Goal: Task Accomplishment & Management: Manage account settings

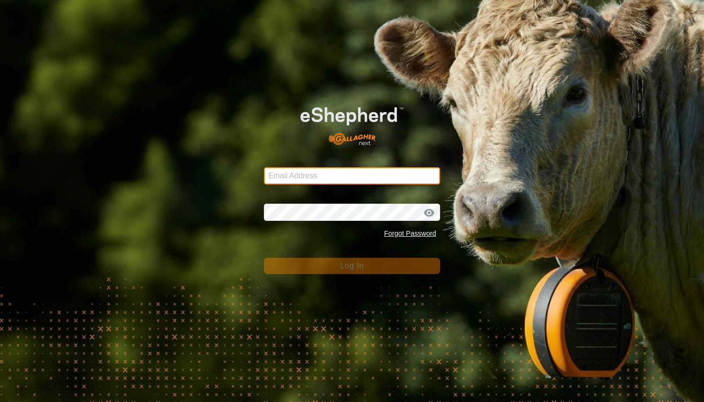
click at [341, 178] on input "Email Address" at bounding box center [352, 175] width 176 height 17
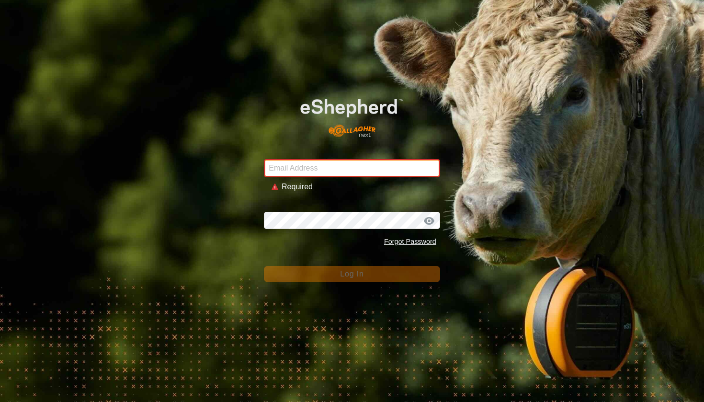
type input "[EMAIL_ADDRESS][DOMAIN_NAME]"
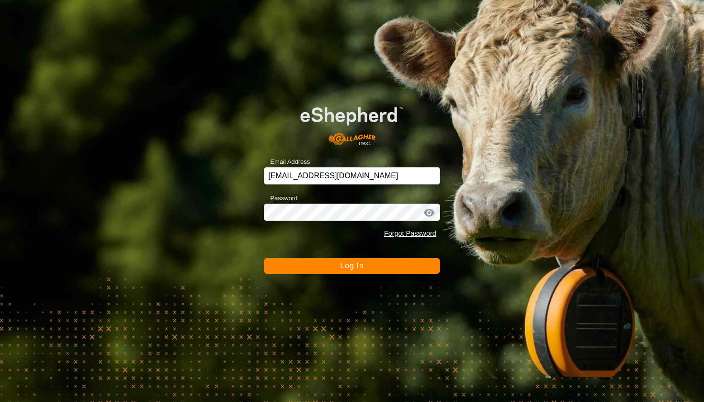
click at [340, 264] on span "Log In" at bounding box center [351, 265] width 23 height 8
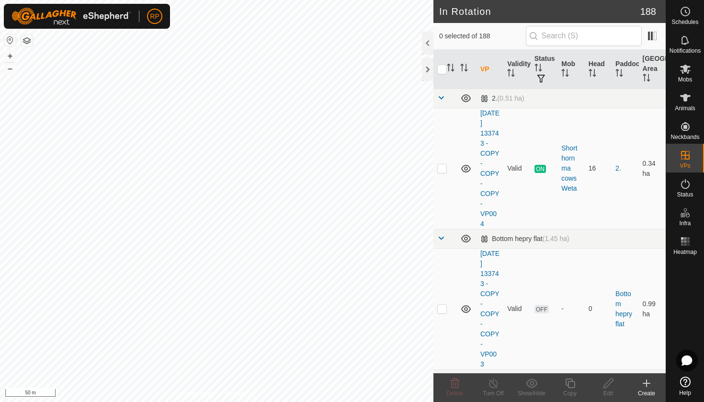
checkbox input "true"
click at [573, 385] on icon at bounding box center [570, 382] width 12 height 11
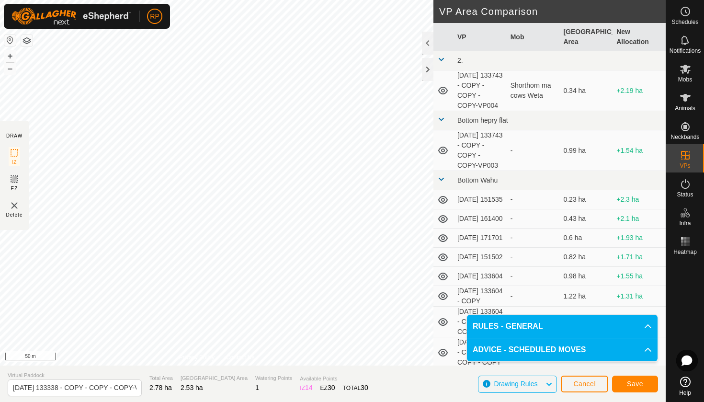
click at [630, 383] on span "Save" at bounding box center [635, 384] width 16 height 8
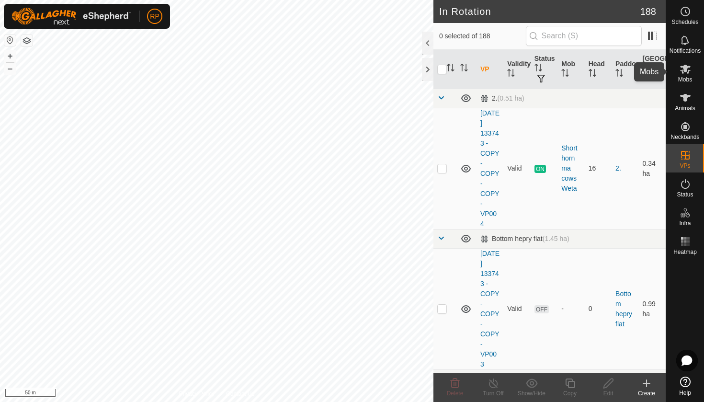
click at [687, 74] on icon at bounding box center [684, 68] width 11 height 11
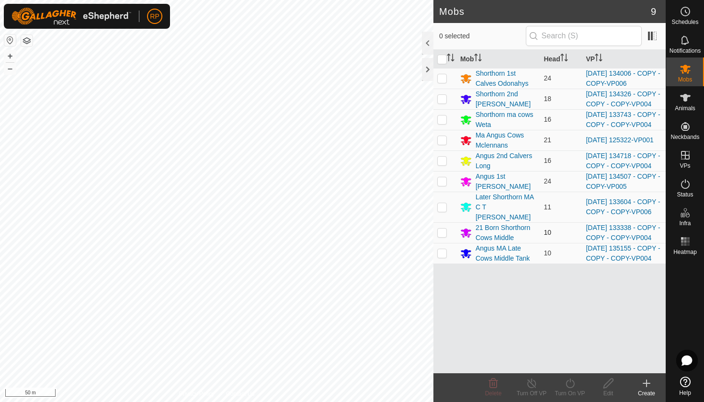
click at [443, 236] on p-checkbox at bounding box center [442, 232] width 10 height 8
checkbox input "true"
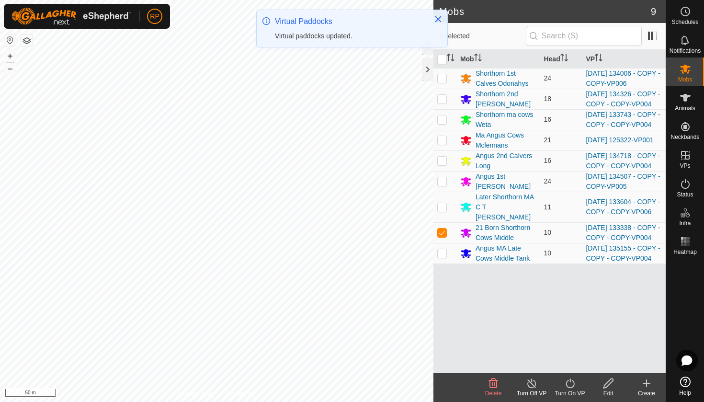
click at [579, 382] on turn-on-svg-icon at bounding box center [569, 382] width 38 height 11
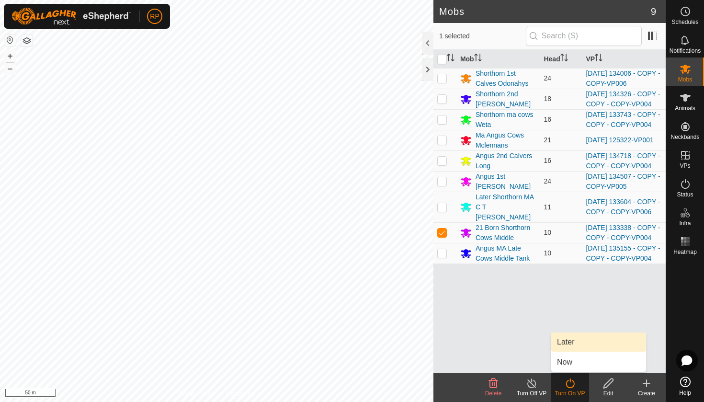
click at [563, 340] on link "Later" at bounding box center [598, 341] width 95 height 19
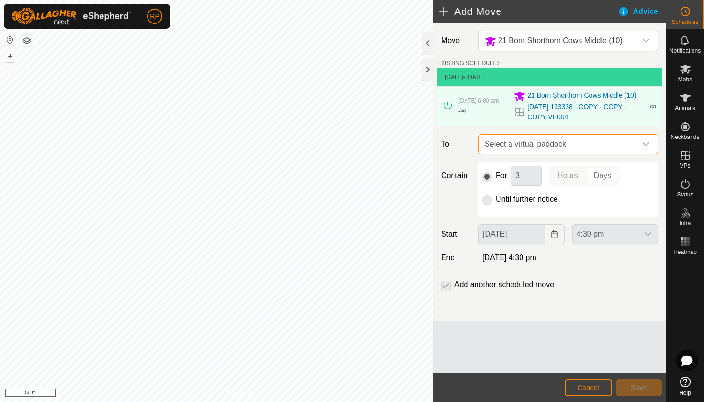
click at [499, 152] on span "Select a virtual paddock" at bounding box center [559, 144] width 156 height 19
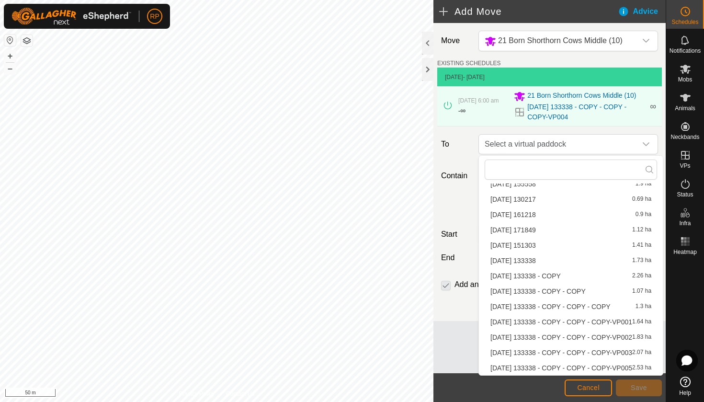
scroll to position [228, 0]
click at [584, 367] on li "[DATE] 133338 - COPY - COPY - COPY-VP005 2.53 ha" at bounding box center [570, 367] width 172 height 14
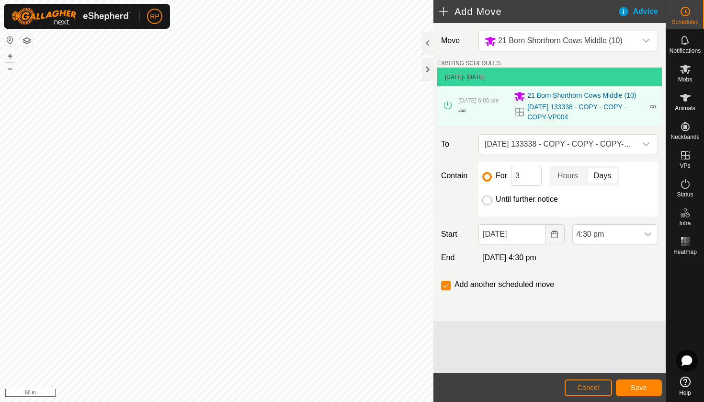
click at [485, 203] on input "Until further notice" at bounding box center [487, 200] width 10 height 10
radio input "true"
checkbox input "false"
click at [557, 239] on button "Choose Date" at bounding box center [554, 234] width 19 height 20
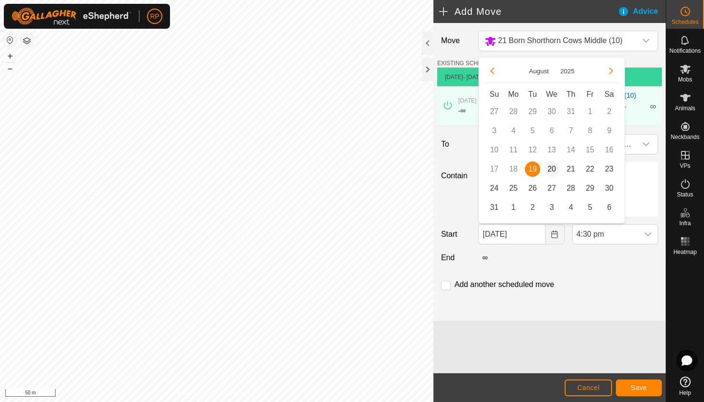
click at [552, 171] on span "20" at bounding box center [551, 168] width 15 height 15
type input "[DATE]"
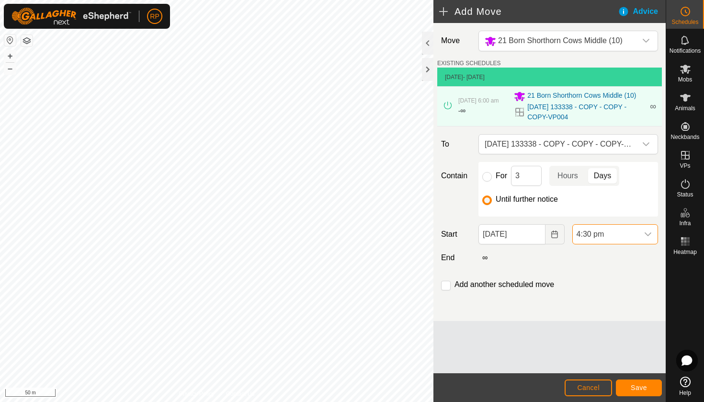
click at [628, 234] on span "4:30 pm" at bounding box center [606, 234] width 66 height 19
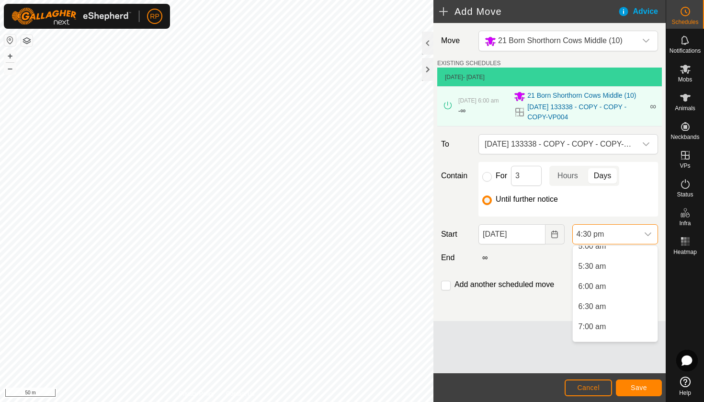
scroll to position [214, 0]
click at [608, 281] on li "6:00 am" at bounding box center [615, 282] width 85 height 19
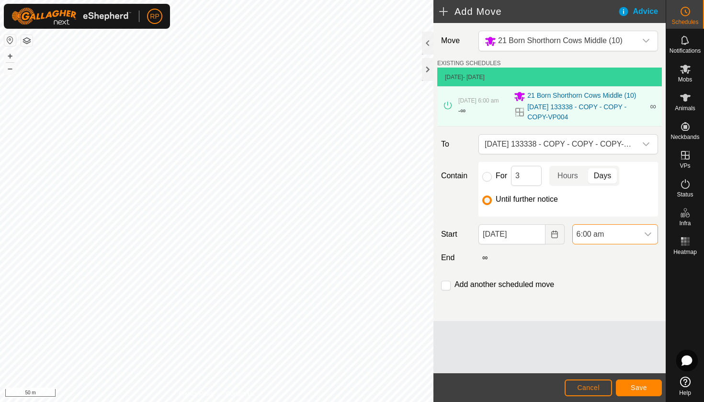
scroll to position [587, 0]
click at [637, 391] on span "Save" at bounding box center [638, 387] width 16 height 8
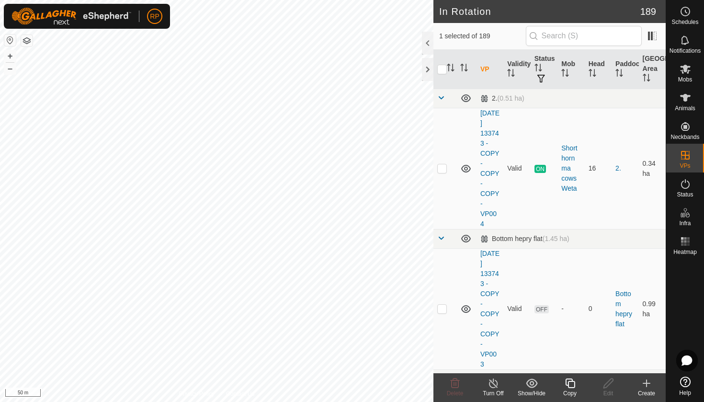
click at [574, 392] on div "Copy" at bounding box center [569, 393] width 38 height 9
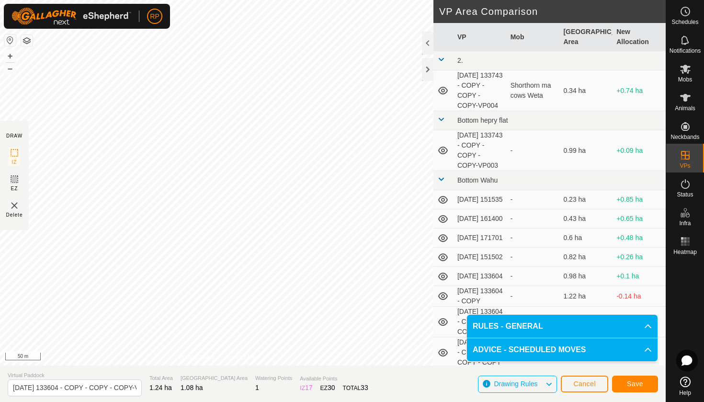
click at [635, 386] on span "Save" at bounding box center [635, 384] width 16 height 8
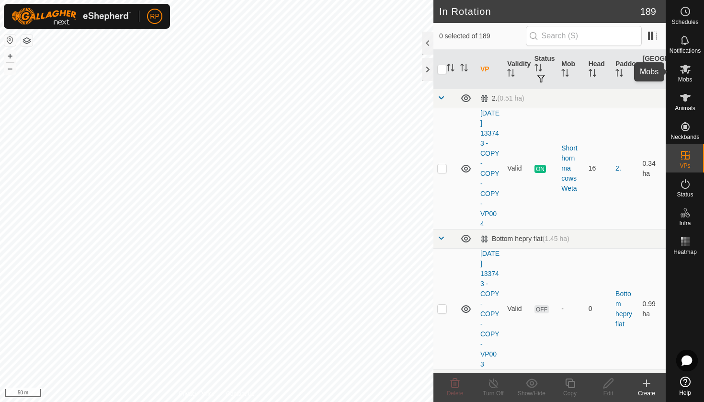
click at [685, 77] on span "Mobs" at bounding box center [685, 80] width 14 height 6
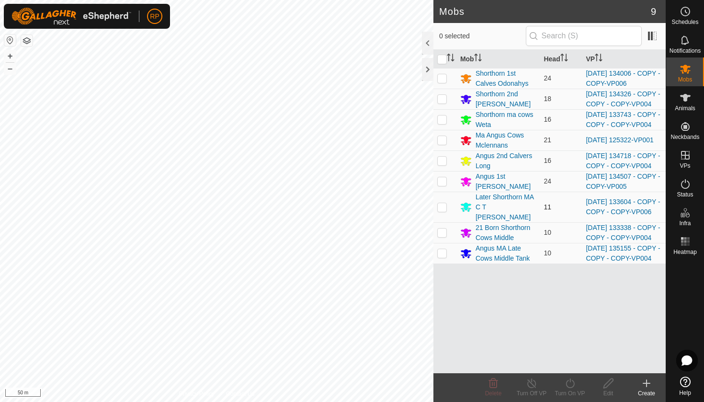
click at [444, 211] on p-checkbox at bounding box center [442, 207] width 10 height 8
checkbox input "true"
click at [572, 387] on icon at bounding box center [569, 383] width 9 height 10
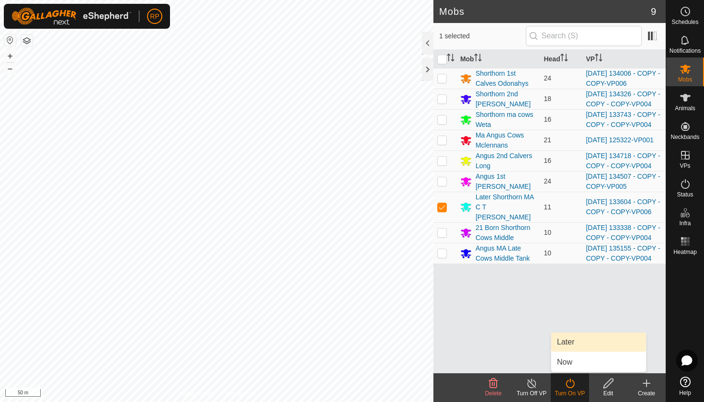
click at [562, 343] on link "Later" at bounding box center [598, 341] width 95 height 19
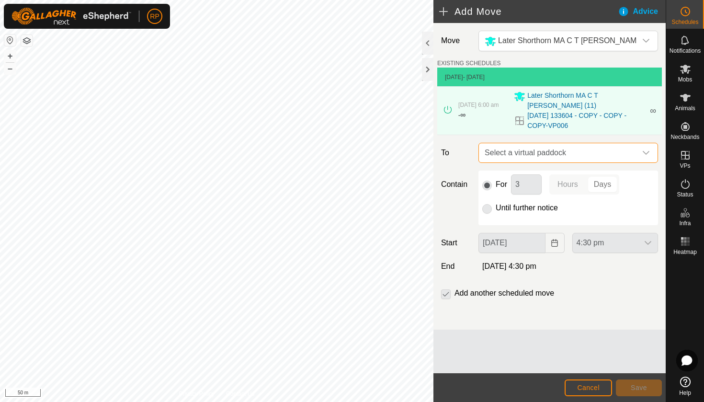
click at [493, 147] on span "Select a virtual paddock" at bounding box center [559, 152] width 156 height 19
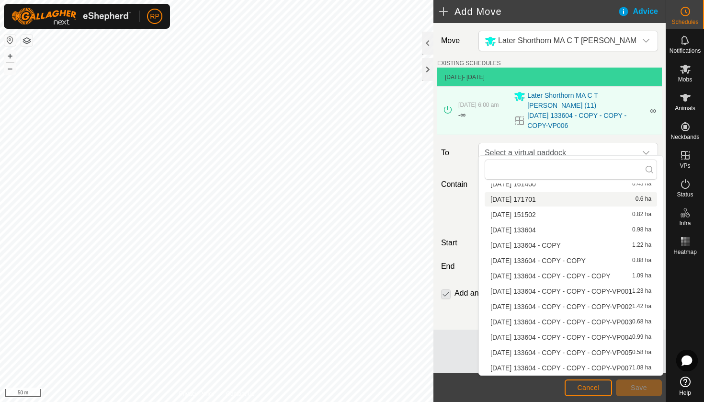
scroll to position [44, 0]
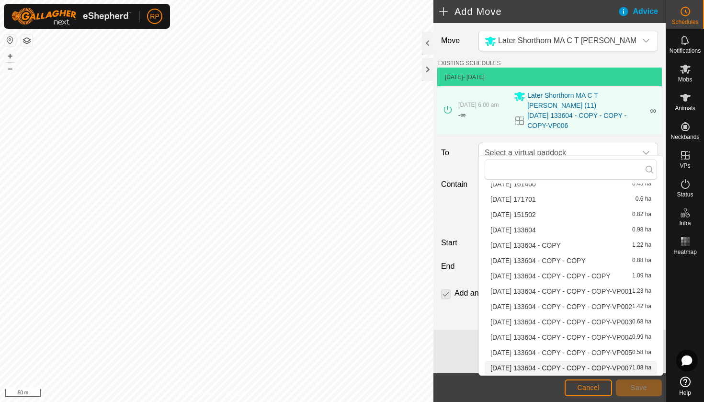
click at [573, 367] on li "[DATE] 133604 - COPY - COPY - COPY-VP007 1.08 ha" at bounding box center [570, 367] width 172 height 14
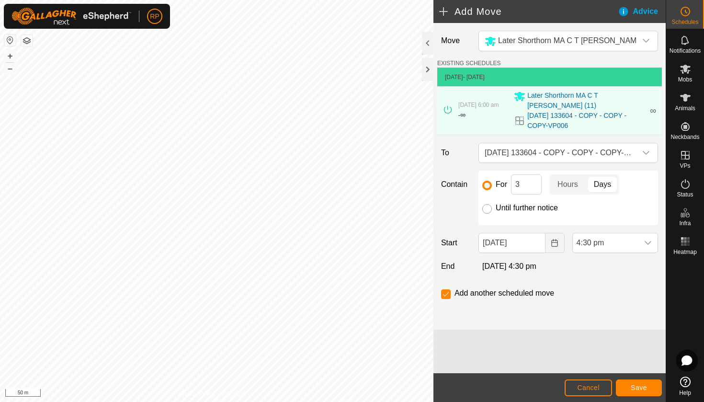
click at [486, 204] on input "Until further notice" at bounding box center [487, 209] width 10 height 10
radio input "true"
checkbox input "false"
click at [558, 239] on icon "Choose Date" at bounding box center [554, 243] width 8 height 8
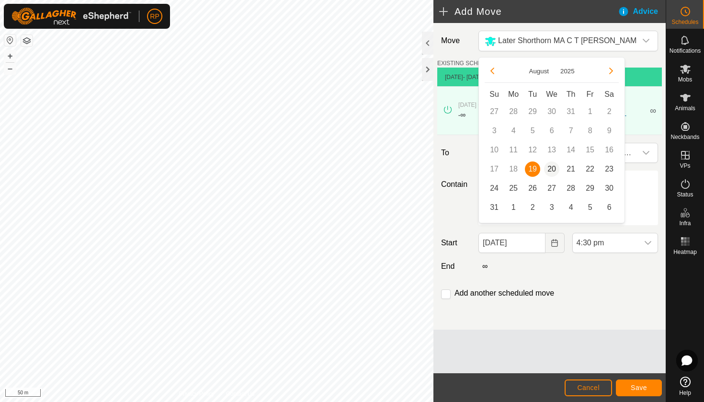
click at [550, 167] on span "20" at bounding box center [551, 168] width 15 height 15
type input "[DATE]"
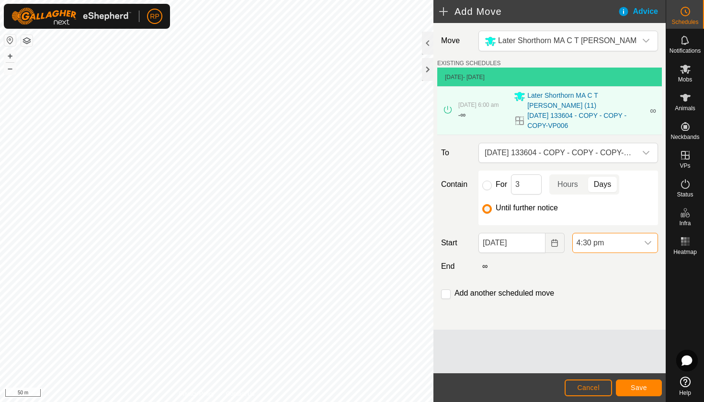
click at [622, 237] on span "4:30 pm" at bounding box center [606, 242] width 66 height 19
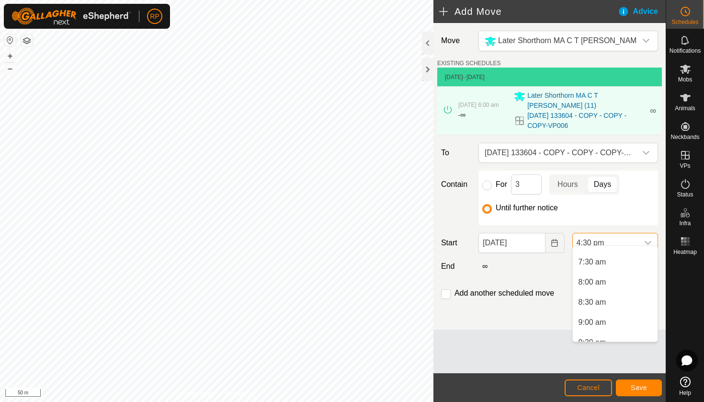
scroll to position [234, 0]
click at [601, 266] on li "6:00 am" at bounding box center [615, 262] width 85 height 19
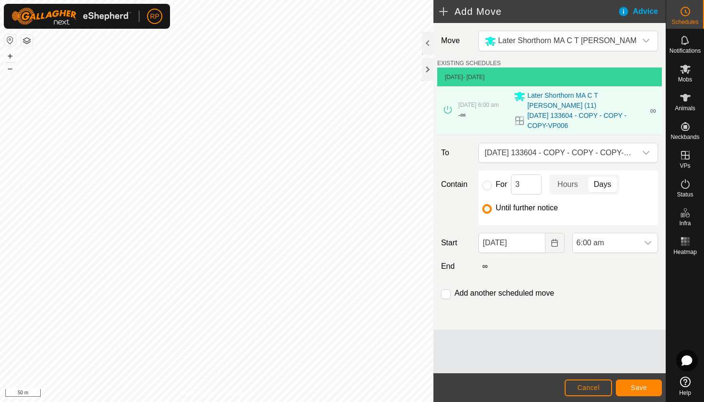
click at [639, 391] on span "Save" at bounding box center [638, 387] width 16 height 8
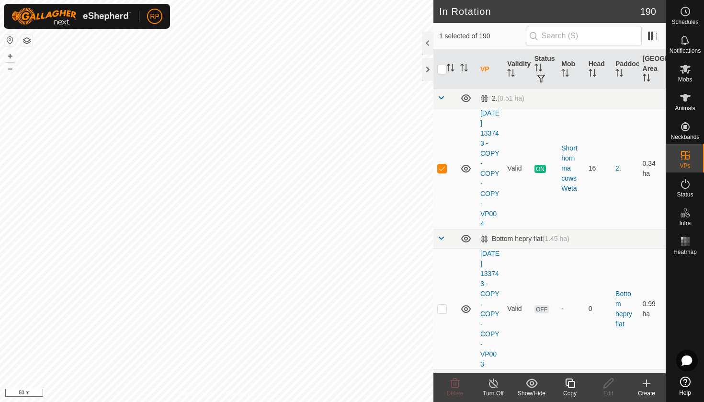
click at [568, 382] on icon at bounding box center [570, 383] width 10 height 10
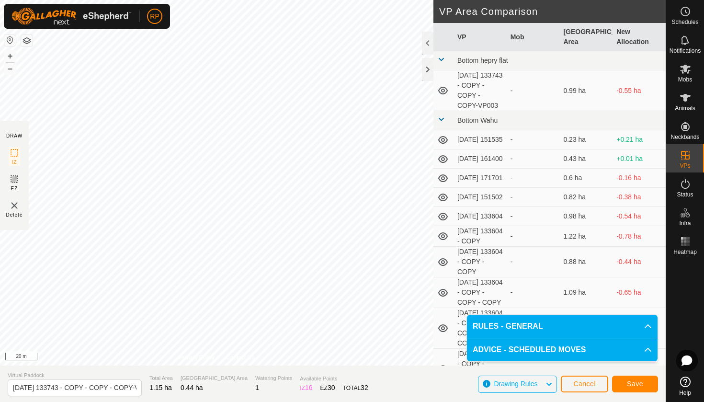
click at [636, 387] on button "Save" at bounding box center [635, 383] width 46 height 17
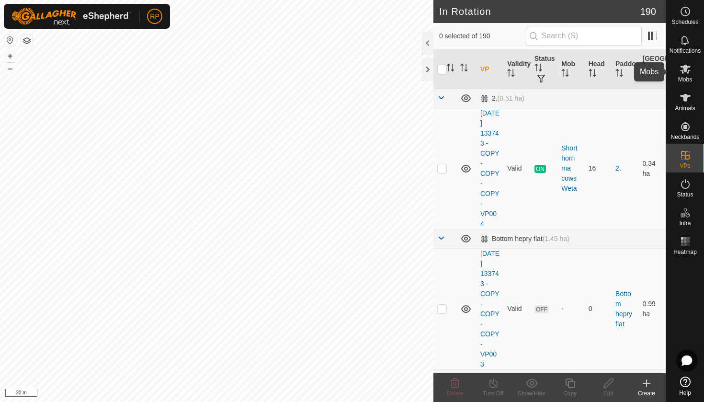
click at [692, 73] on es-mob-svg-icon at bounding box center [684, 68] width 17 height 15
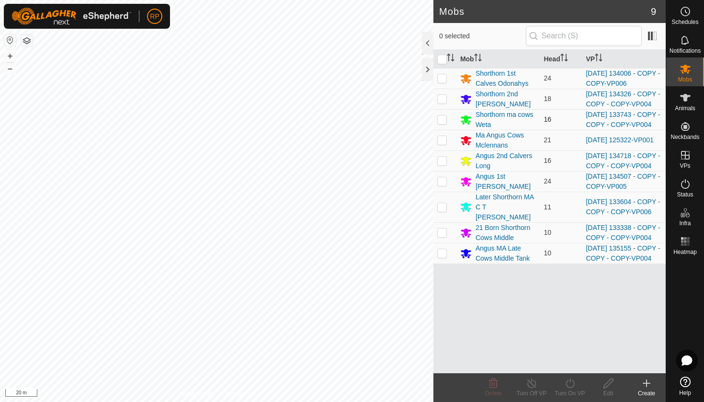
click at [443, 130] on td at bounding box center [444, 119] width 23 height 21
checkbox input "true"
click at [569, 382] on icon at bounding box center [570, 382] width 12 height 11
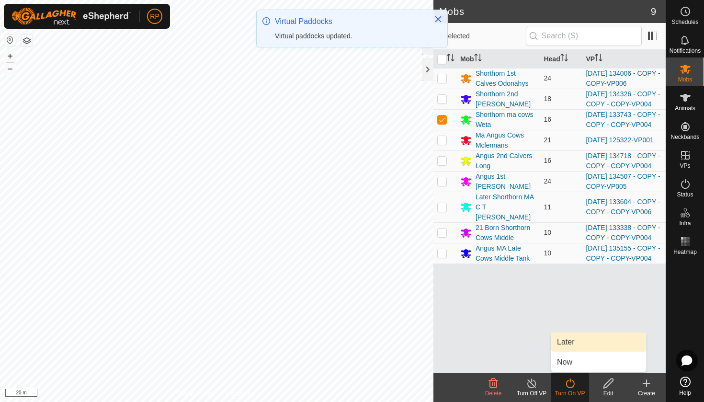
click at [560, 343] on link "Later" at bounding box center [598, 341] width 95 height 19
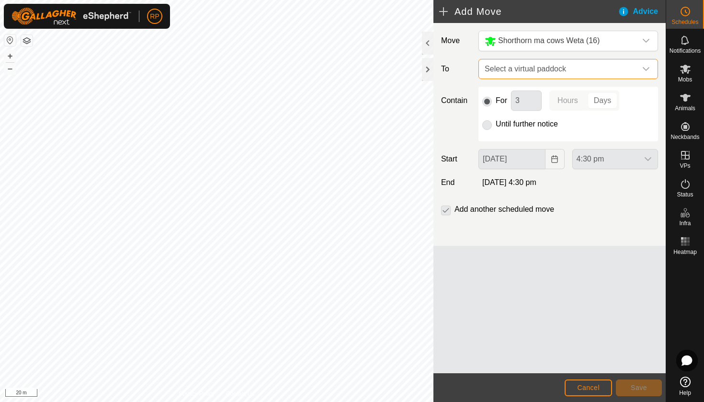
click at [533, 65] on span "Select a virtual paddock" at bounding box center [559, 68] width 156 height 19
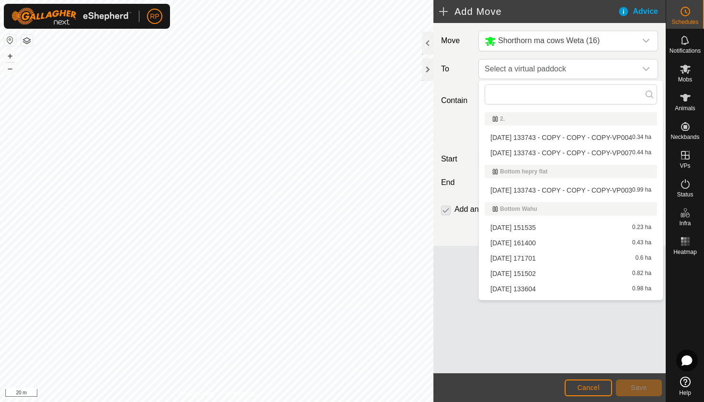
click at [542, 154] on li "[DATE] 133743 - COPY - COPY - COPY-VP007 0.44 ha" at bounding box center [570, 153] width 172 height 14
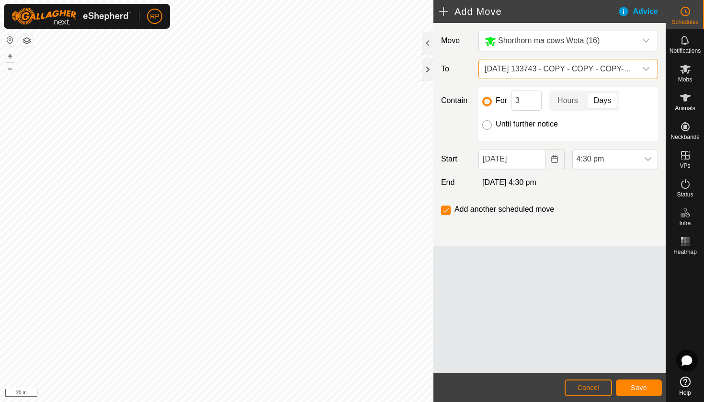
click at [483, 125] on input "Until further notice" at bounding box center [487, 125] width 10 height 10
radio input "true"
checkbox input "false"
click at [558, 157] on icon "Choose Date" at bounding box center [554, 159] width 8 height 8
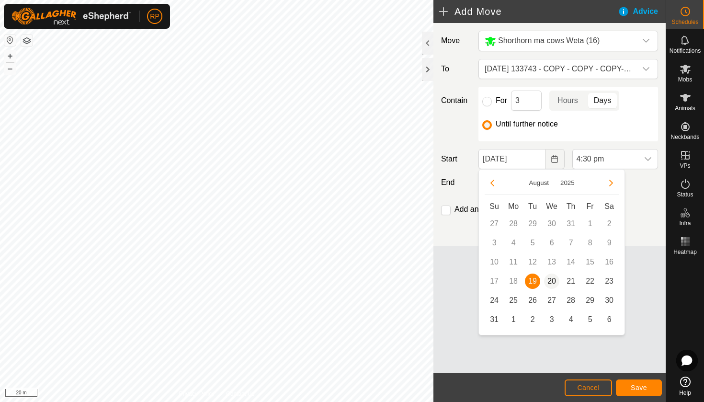
click at [548, 279] on span "20" at bounding box center [551, 280] width 15 height 15
type input "[DATE]"
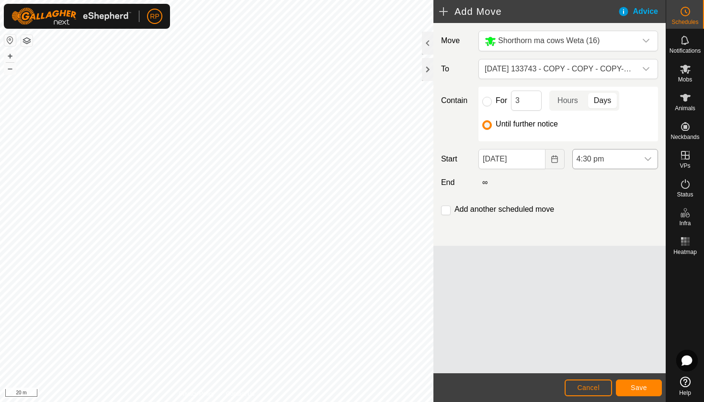
click at [646, 163] on div "dropdown trigger" at bounding box center [647, 158] width 19 height 19
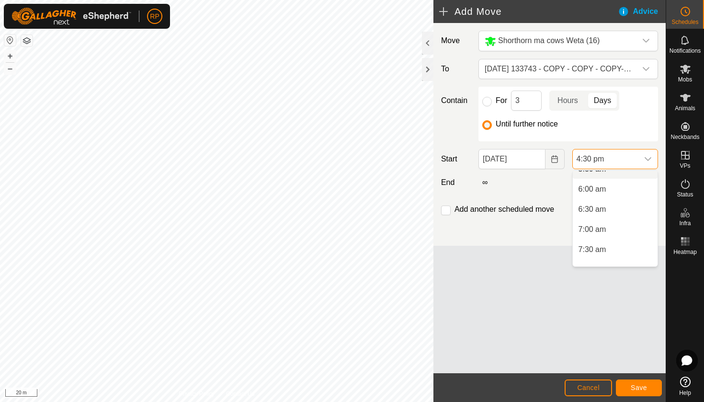
scroll to position [221, 0]
click at [606, 202] on li "6:00 am" at bounding box center [615, 200] width 85 height 19
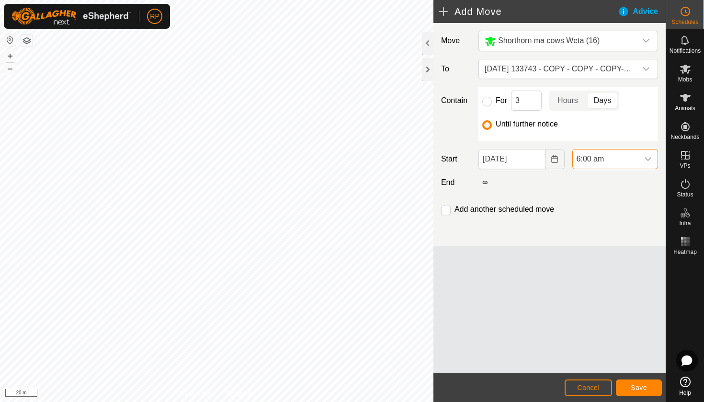
scroll to position [587, 0]
click at [633, 383] on button "Save" at bounding box center [639, 387] width 46 height 17
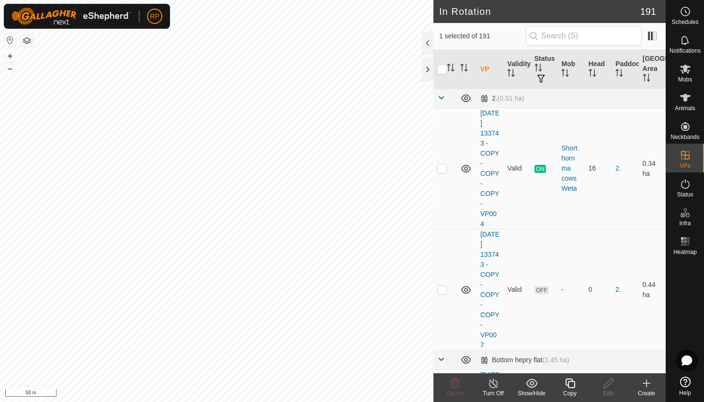
click at [567, 392] on div "Copy" at bounding box center [569, 393] width 38 height 9
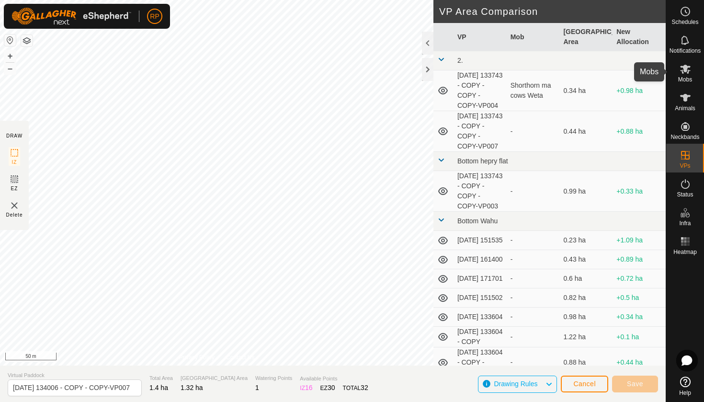
click at [686, 79] on span "Mobs" at bounding box center [685, 80] width 14 height 6
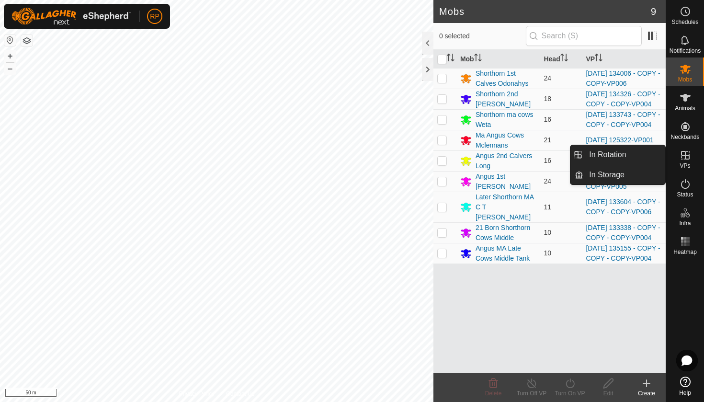
click at [680, 161] on es-virtualpaddocks-svg-icon at bounding box center [684, 154] width 17 height 15
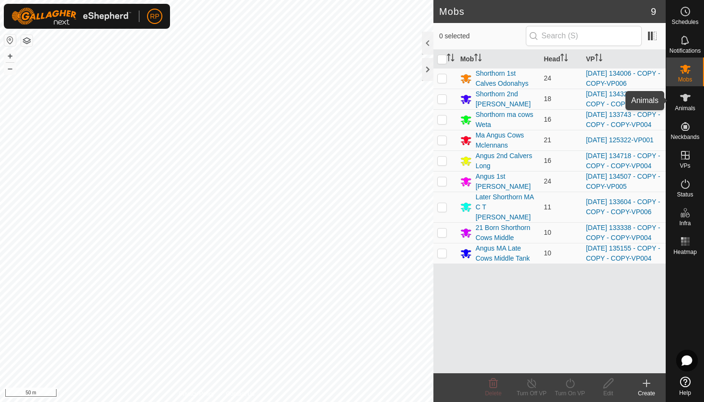
click at [691, 104] on es-animals-svg-icon at bounding box center [684, 97] width 17 height 15
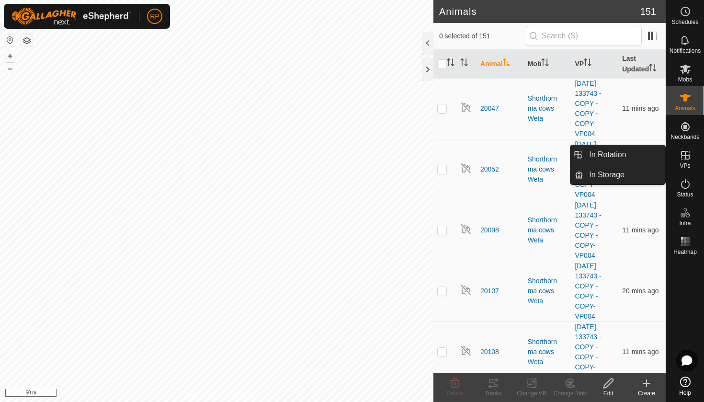
drag, startPoint x: 691, startPoint y: 166, endPoint x: 691, endPoint y: 158, distance: 7.7
click at [691, 158] on div "VPs" at bounding box center [685, 158] width 38 height 29
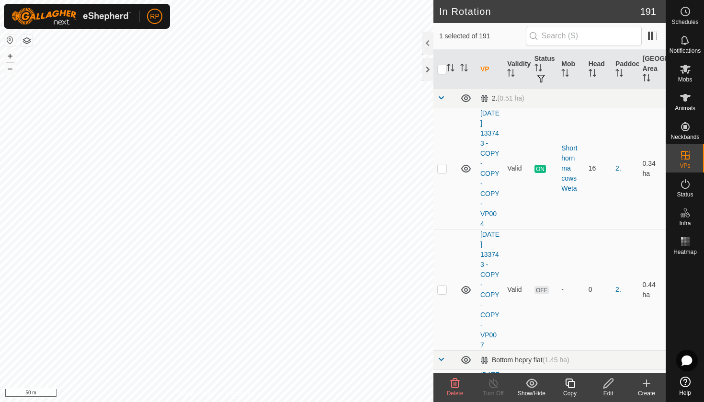
checkbox input "false"
checkbox input "true"
click at [572, 387] on icon at bounding box center [570, 383] width 10 height 10
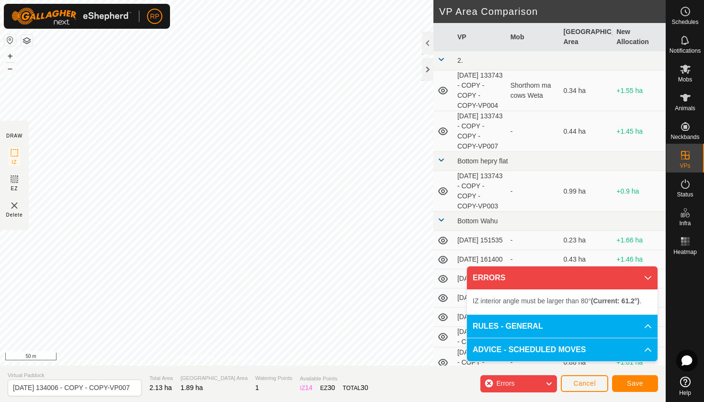
click at [640, 386] on span "Save" at bounding box center [635, 383] width 16 height 8
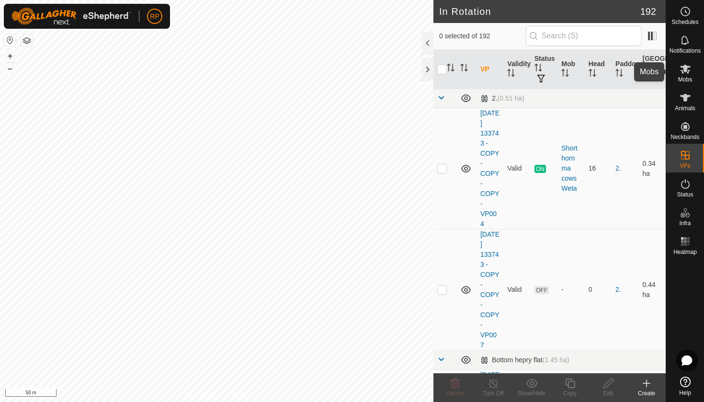
click at [691, 79] on span "Mobs" at bounding box center [685, 80] width 14 height 6
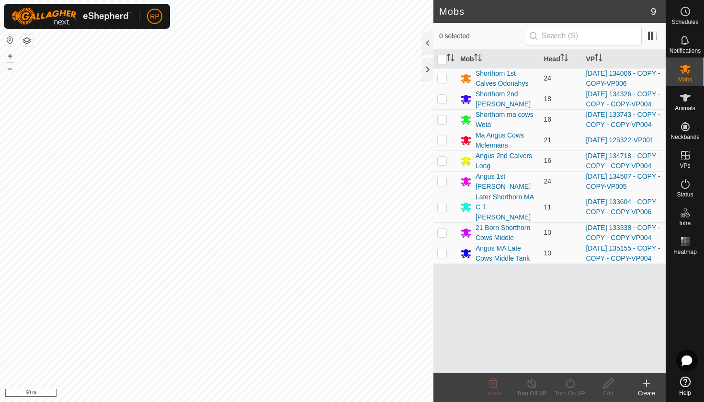
click at [443, 82] on p-checkbox at bounding box center [442, 78] width 10 height 8
checkbox input "true"
click at [573, 393] on div "Turn On VP" at bounding box center [569, 393] width 38 height 9
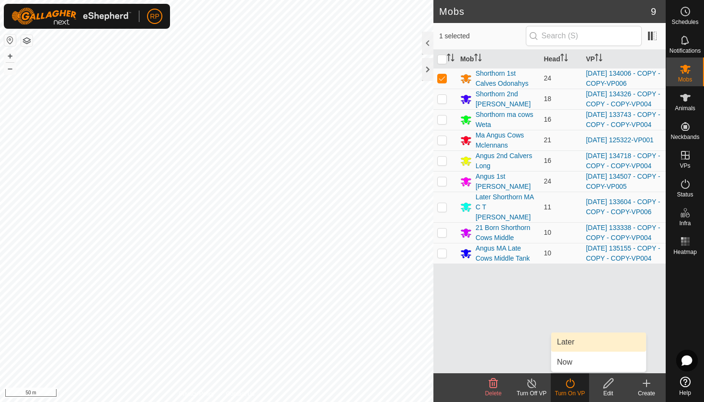
click at [573, 345] on link "Later" at bounding box center [598, 341] width 95 height 19
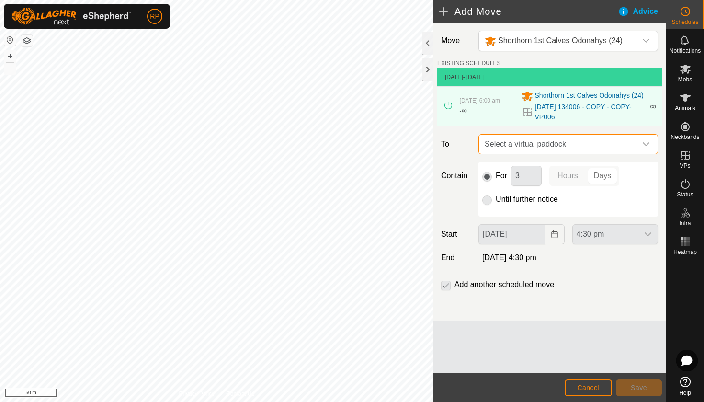
click at [529, 149] on span "Select a virtual paddock" at bounding box center [559, 144] width 156 height 19
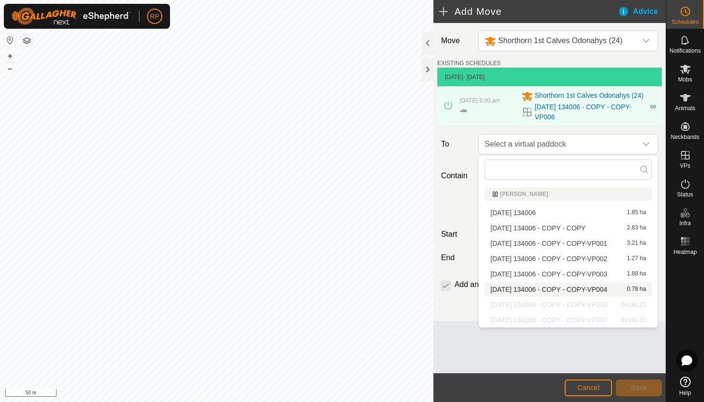
click at [587, 389] on span "Cancel" at bounding box center [588, 387] width 22 height 8
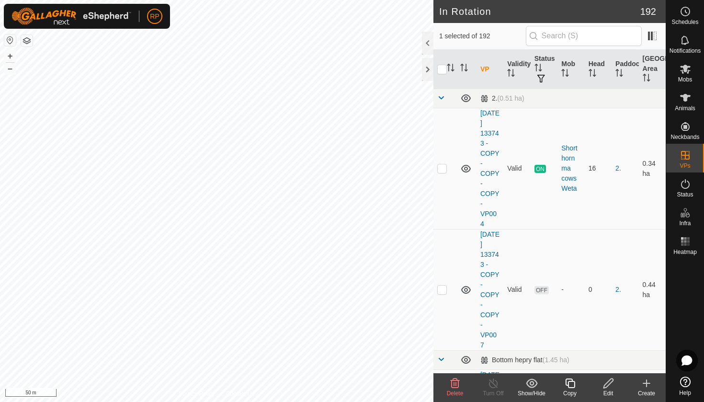
click at [573, 393] on div "Copy" at bounding box center [569, 393] width 38 height 9
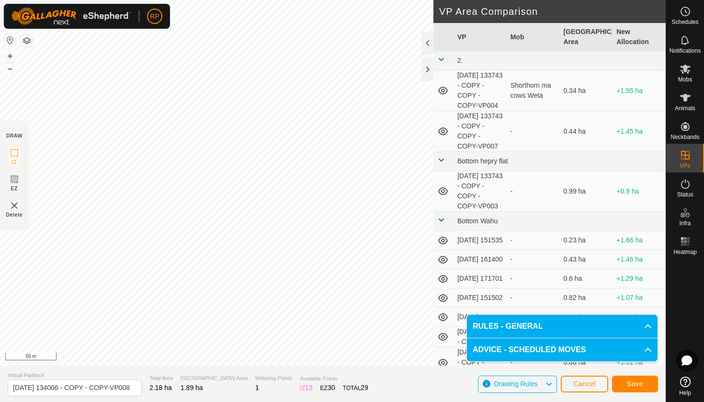
click at [621, 383] on button "Save" at bounding box center [635, 383] width 46 height 17
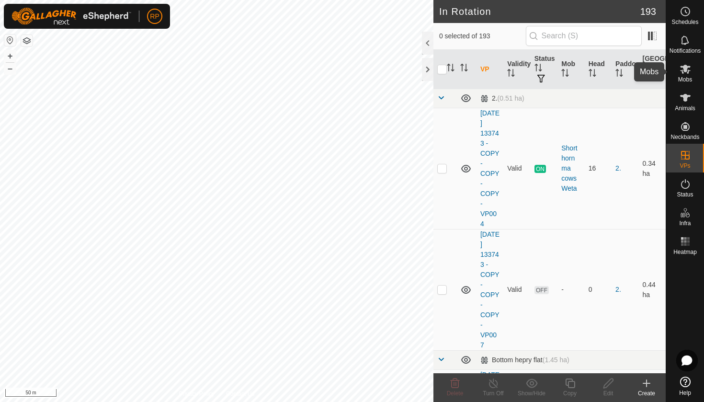
click at [681, 71] on icon at bounding box center [685, 69] width 11 height 9
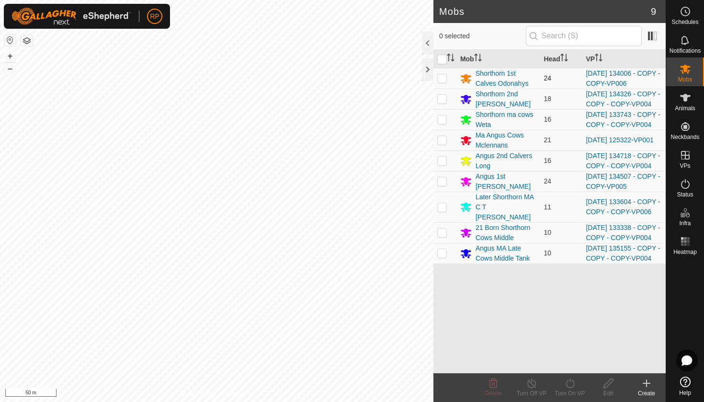
click at [443, 80] on p-checkbox at bounding box center [442, 78] width 10 height 8
checkbox input "true"
click at [572, 384] on icon at bounding box center [570, 382] width 12 height 11
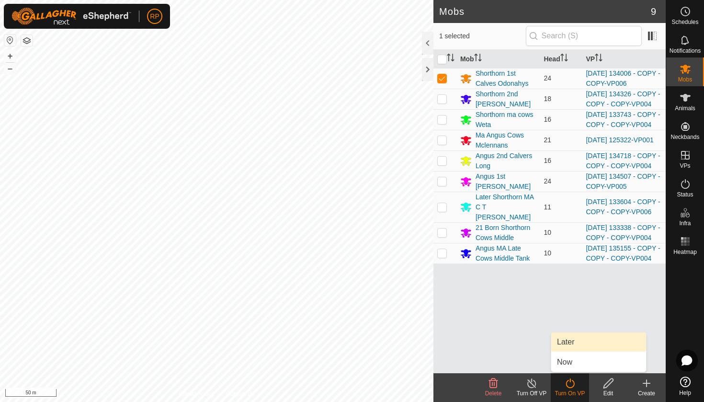
click at [566, 344] on link "Later" at bounding box center [598, 341] width 95 height 19
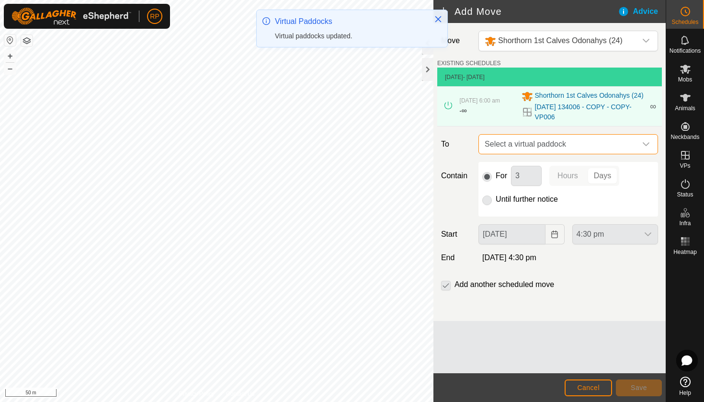
click at [534, 142] on span "Select a virtual paddock" at bounding box center [559, 144] width 156 height 19
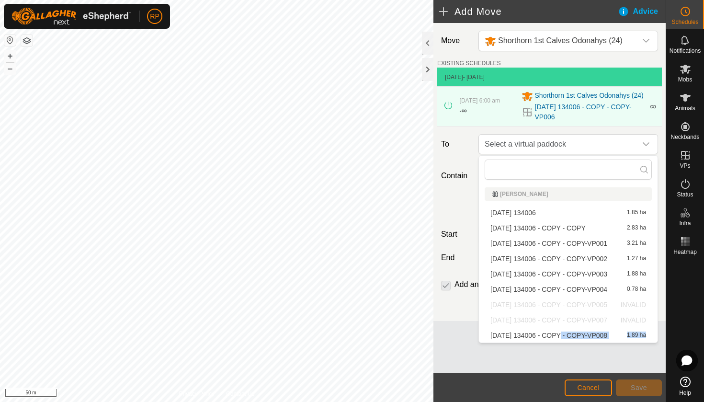
click at [554, 333] on li "[DATE] 134006 - COPY - COPY-VP008 1.89 ha" at bounding box center [567, 335] width 167 height 14
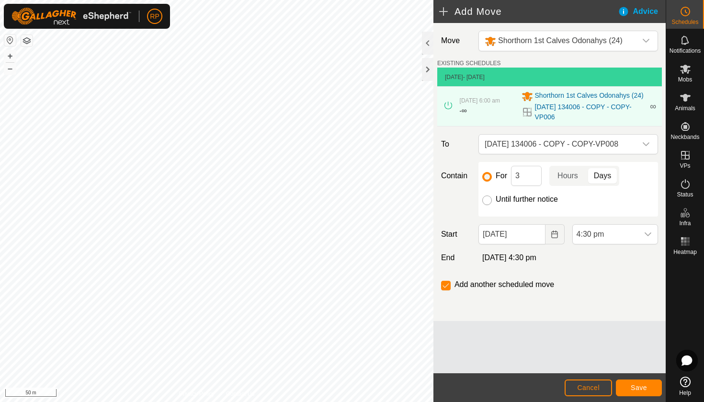
click at [484, 201] on input "Until further notice" at bounding box center [487, 200] width 10 height 10
radio input "true"
checkbox input "false"
click at [552, 226] on button "Choose Date" at bounding box center [554, 234] width 19 height 20
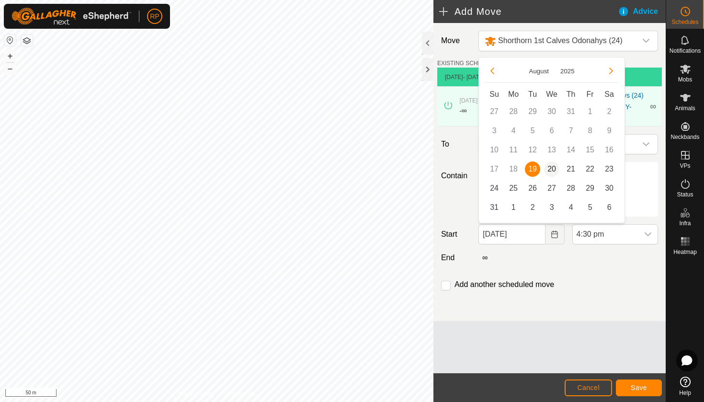
click at [549, 174] on span "20" at bounding box center [551, 168] width 15 height 15
type input "[DATE]"
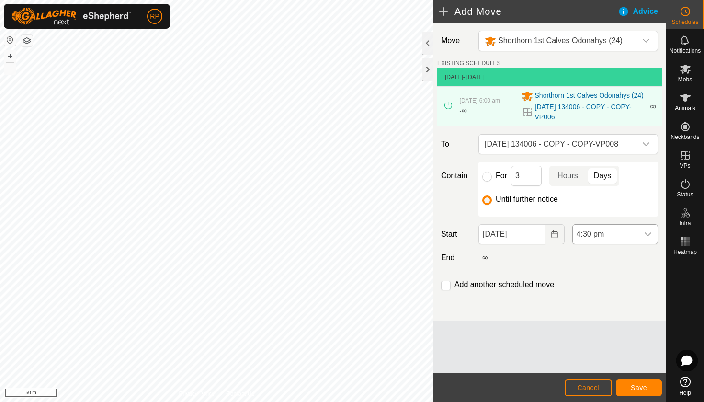
click at [640, 232] on div "dropdown trigger" at bounding box center [647, 234] width 19 height 19
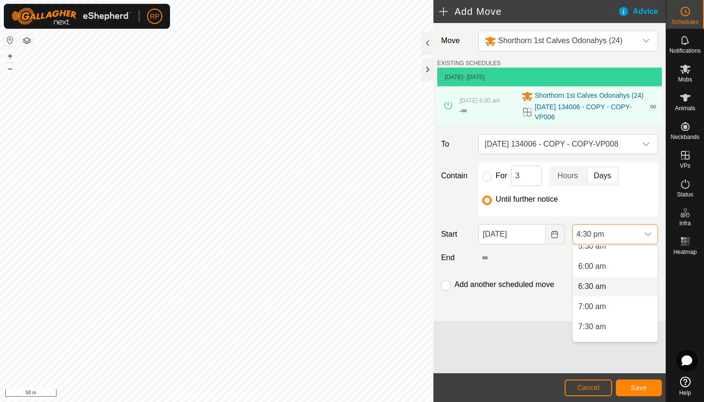
scroll to position [229, 0]
click at [614, 266] on li "6:00 am" at bounding box center [615, 267] width 85 height 19
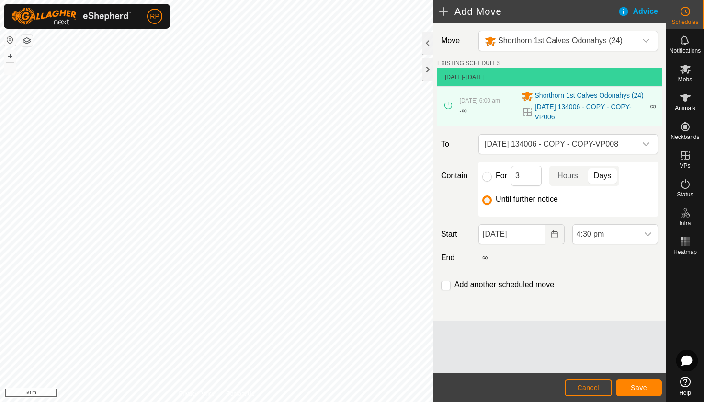
scroll to position [587, 0]
click at [633, 383] on span "Save" at bounding box center [638, 387] width 16 height 8
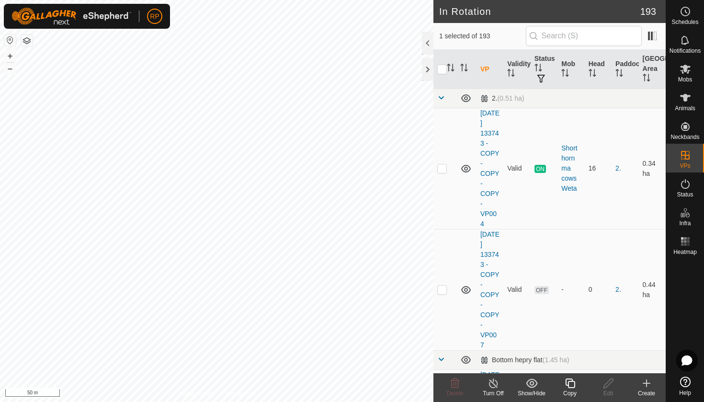
click at [571, 389] on div "Copy" at bounding box center [569, 393] width 38 height 9
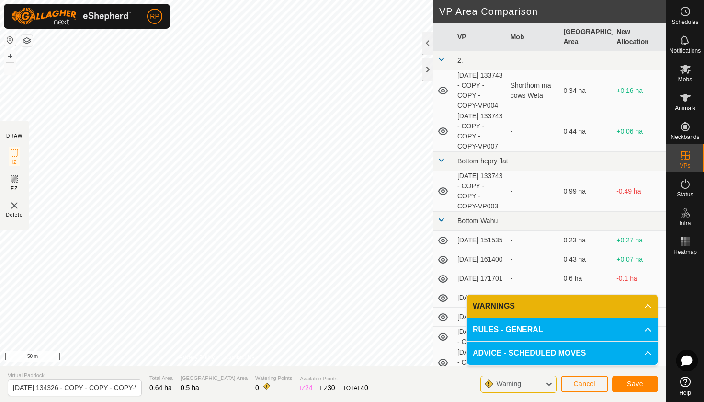
click at [637, 383] on span "Save" at bounding box center [635, 384] width 16 height 8
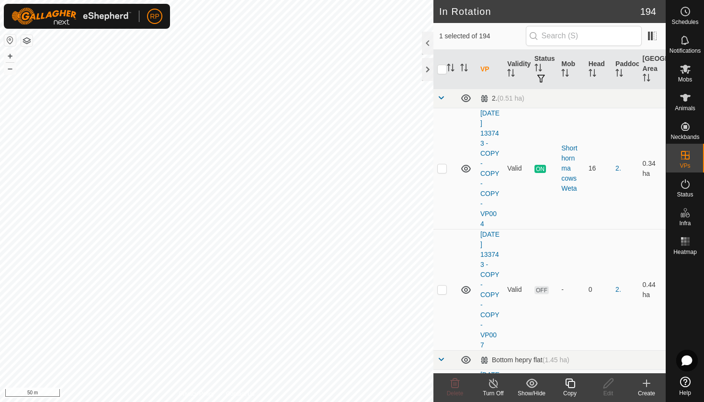
checkbox input "false"
checkbox input "true"
click at [574, 389] on div "Copy" at bounding box center [569, 393] width 38 height 9
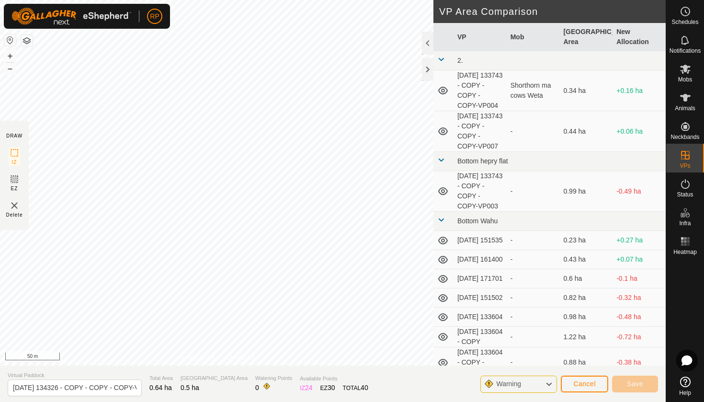
click at [569, 379] on button "Cancel" at bounding box center [584, 383] width 47 height 17
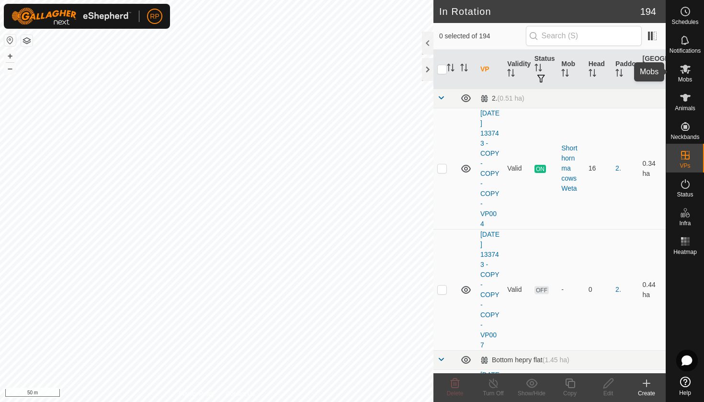
click at [687, 71] on icon at bounding box center [684, 68] width 11 height 11
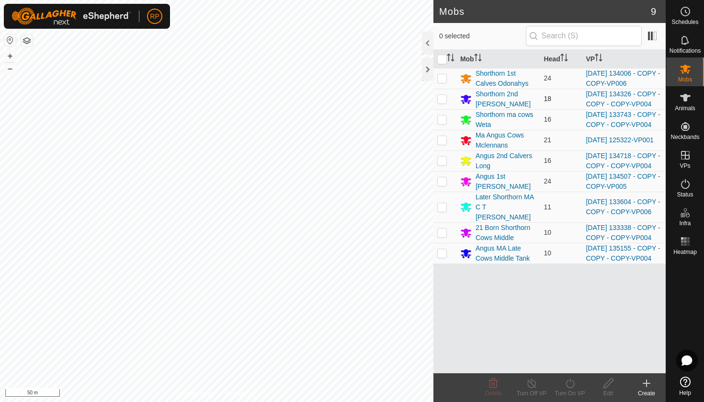
click at [448, 106] on td at bounding box center [444, 99] width 23 height 21
checkbox input "true"
click at [564, 387] on icon at bounding box center [570, 382] width 12 height 11
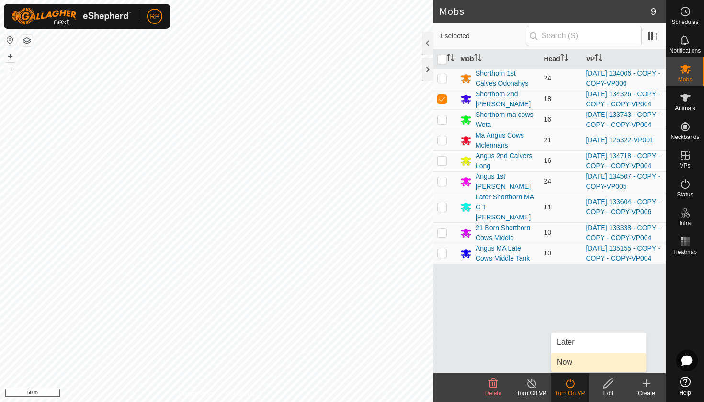
click at [565, 361] on link "Now" at bounding box center [598, 361] width 95 height 19
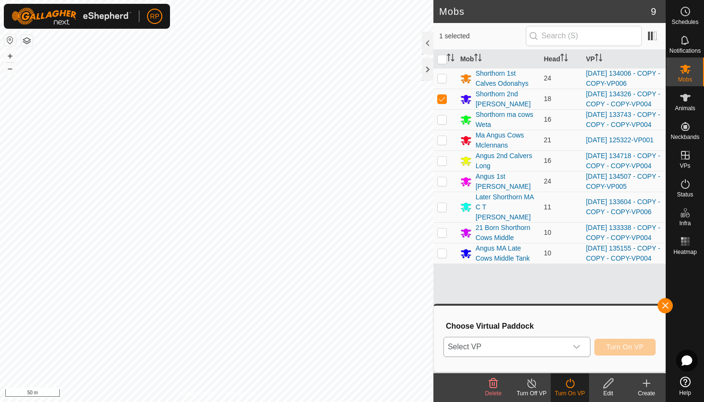
click at [567, 341] on div "dropdown trigger" at bounding box center [576, 346] width 19 height 19
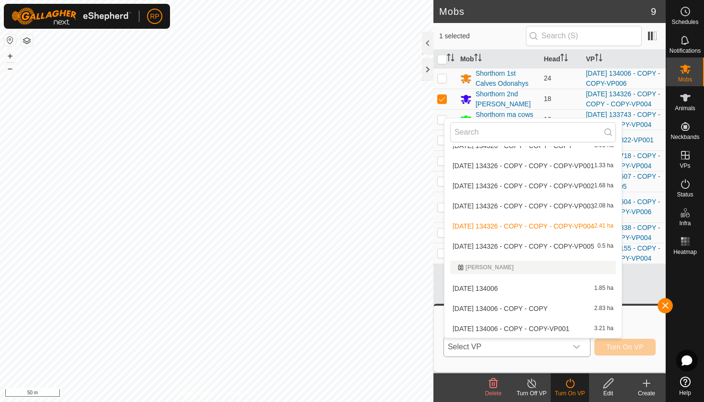
scroll to position [3243, 0]
click at [510, 246] on span "[DATE] 134326 - COPY - COPY - COPY-VP005" at bounding box center [523, 247] width 142 height 7
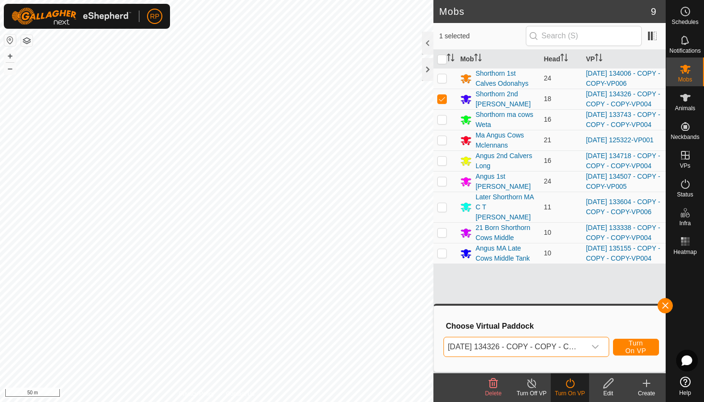
click at [632, 350] on span "Turn On VP" at bounding box center [636, 346] width 22 height 15
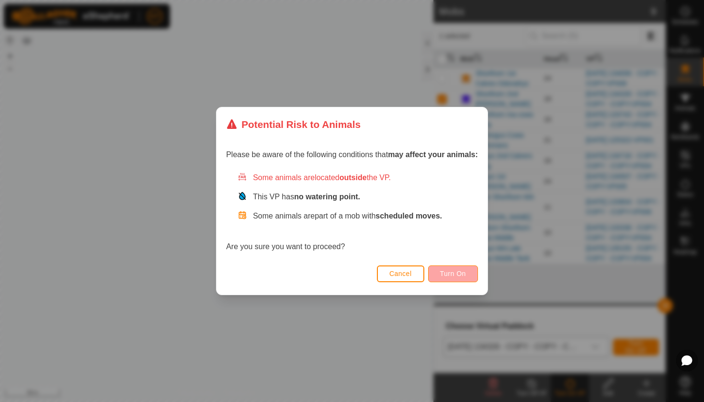
click at [457, 271] on span "Turn On" at bounding box center [453, 274] width 26 height 8
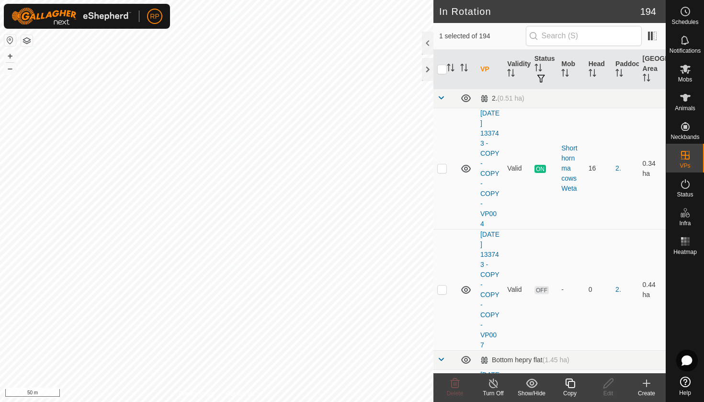
checkbox input "false"
checkbox input "true"
click at [572, 384] on icon at bounding box center [570, 382] width 12 height 11
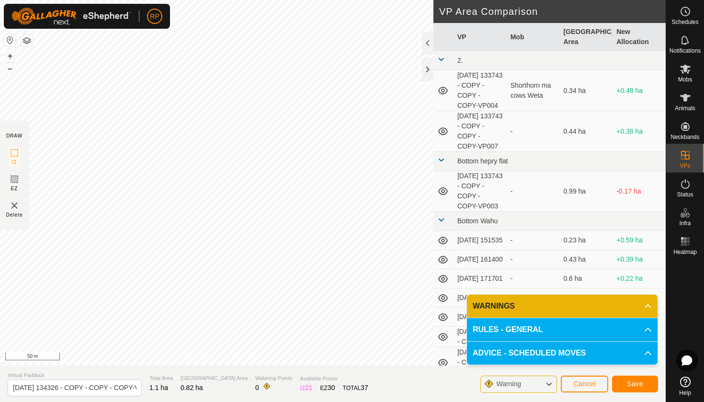
click at [627, 389] on button "Save" at bounding box center [635, 383] width 46 height 17
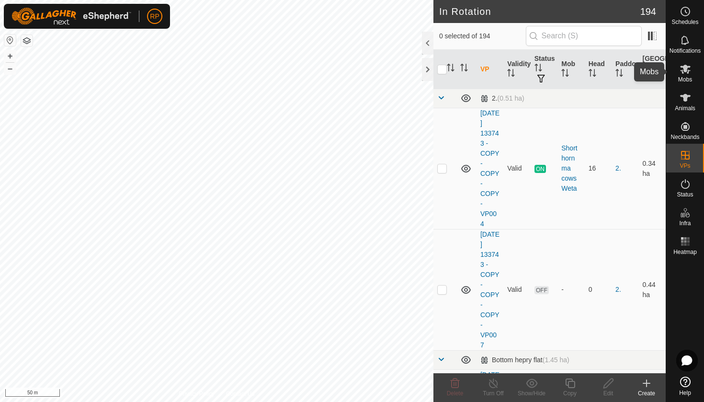
click at [685, 73] on icon at bounding box center [684, 68] width 11 height 11
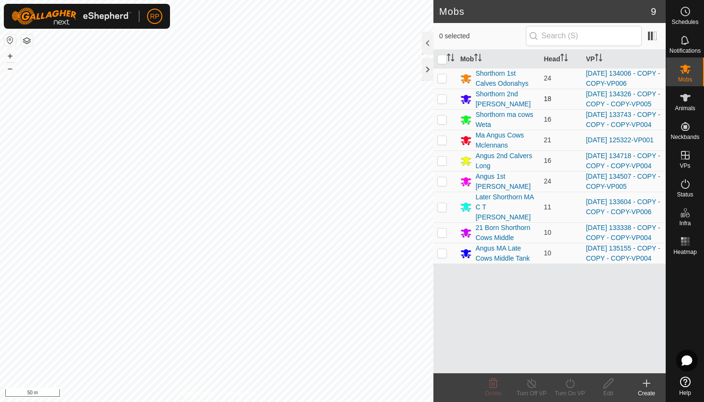
click at [444, 102] on p-checkbox at bounding box center [442, 99] width 10 height 8
checkbox input "true"
click at [566, 386] on icon at bounding box center [570, 382] width 12 height 11
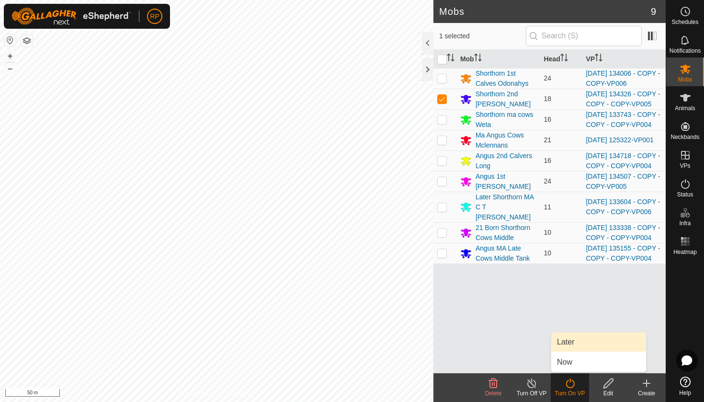
click at [568, 345] on link "Later" at bounding box center [598, 341] width 95 height 19
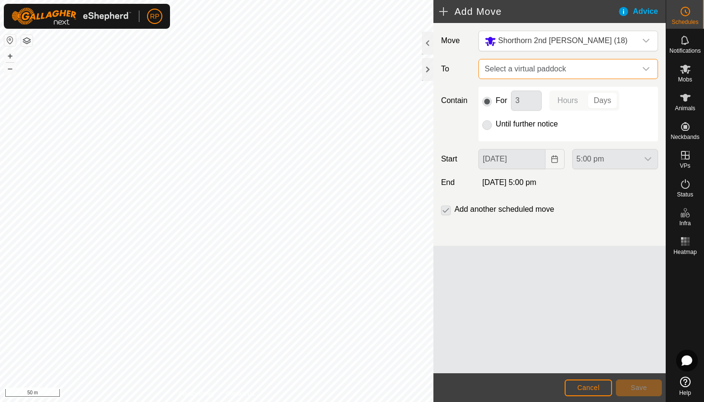
click at [506, 71] on span "Select a virtual paddock" at bounding box center [559, 68] width 156 height 19
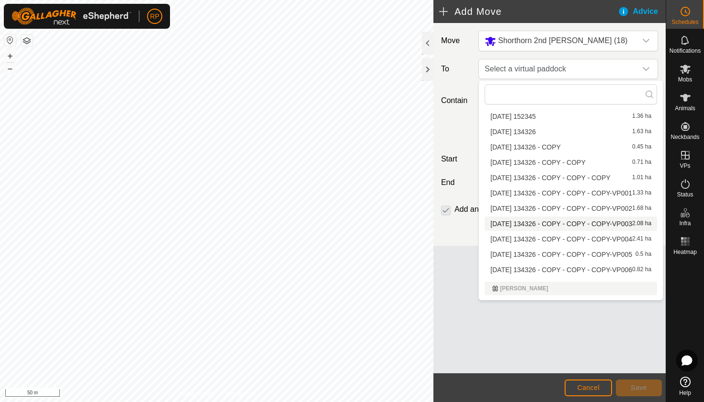
scroll to position [2447, 0]
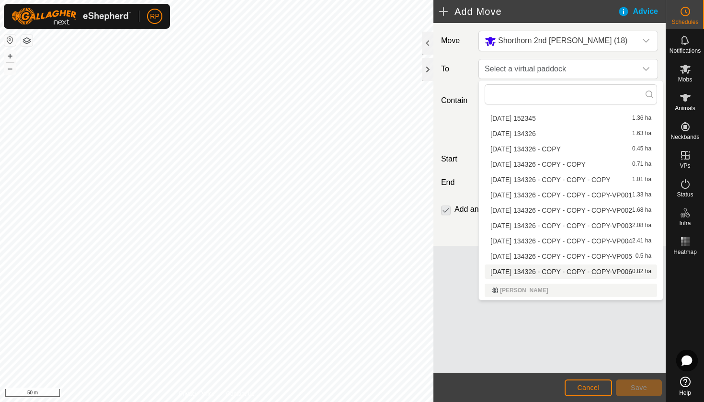
click at [563, 272] on span "[DATE] 134326 - COPY - COPY - COPY-VP006" at bounding box center [561, 271] width 142 height 7
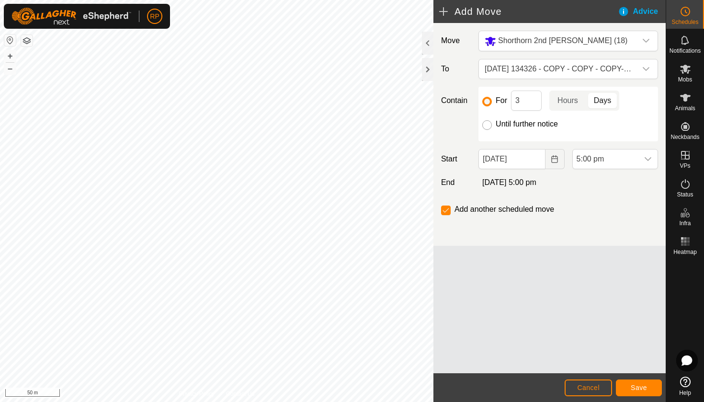
click at [487, 127] on input "Until further notice" at bounding box center [487, 125] width 10 height 10
radio input "true"
checkbox input "false"
click at [550, 160] on button "Choose Date" at bounding box center [554, 159] width 19 height 20
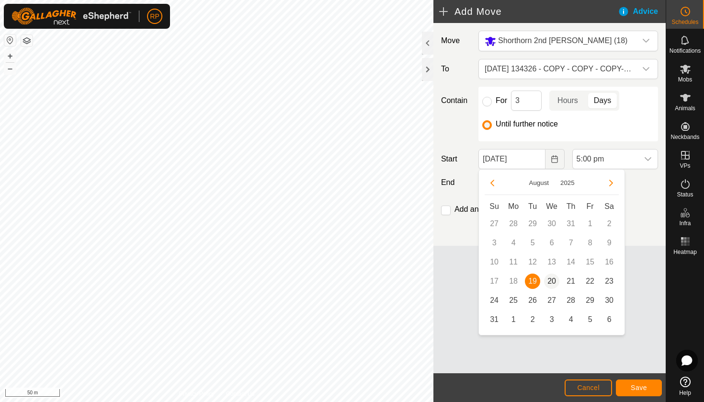
click at [551, 278] on span "20" at bounding box center [551, 280] width 15 height 15
type input "[DATE]"
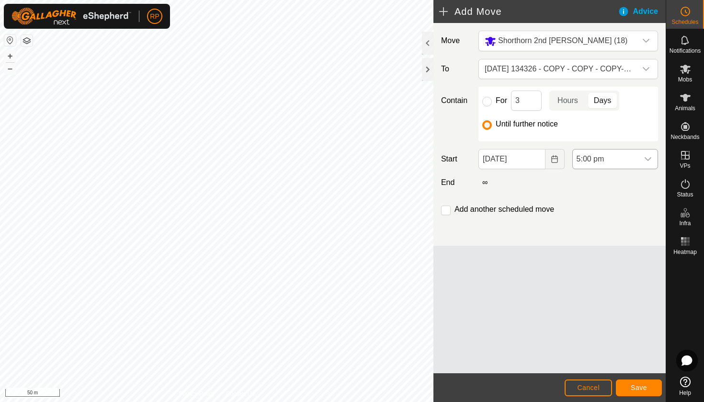
click at [647, 164] on div "dropdown trigger" at bounding box center [647, 158] width 19 height 19
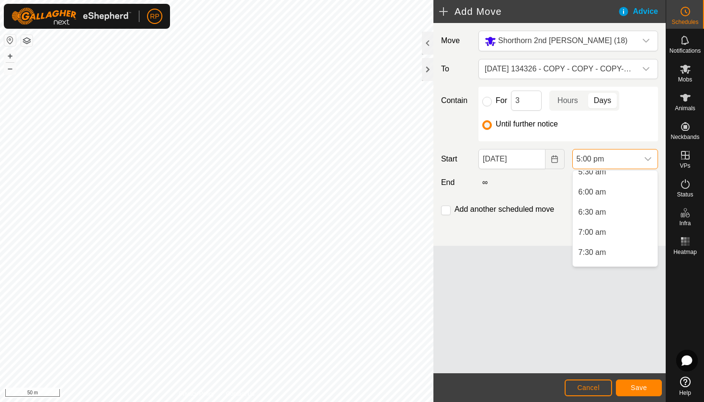
scroll to position [226, 0]
click at [616, 194] on li "6:00 am" at bounding box center [615, 195] width 85 height 19
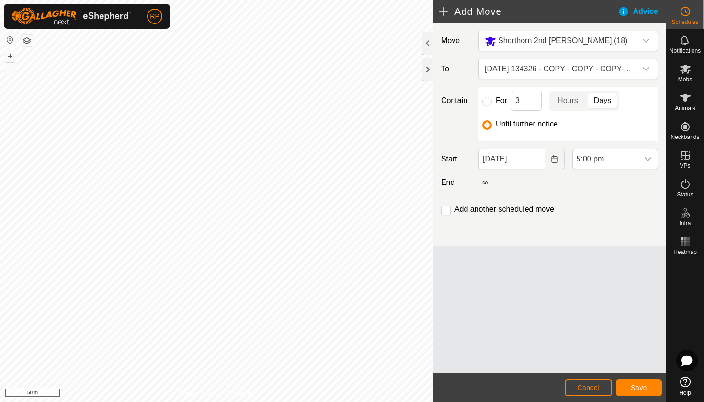
scroll to position [607, 0]
click at [638, 386] on span "Save" at bounding box center [638, 387] width 16 height 8
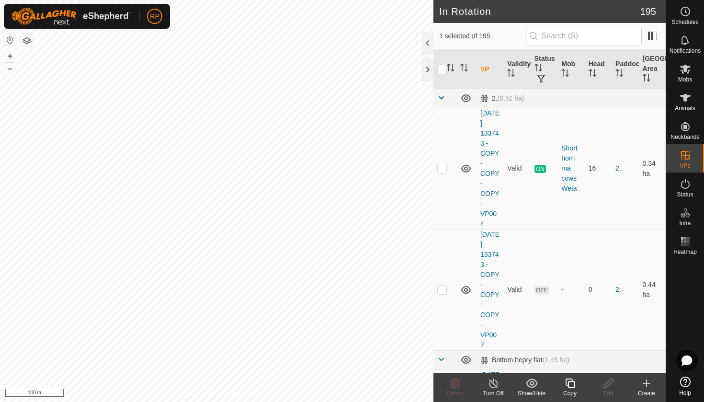
click at [573, 387] on icon at bounding box center [570, 383] width 10 height 10
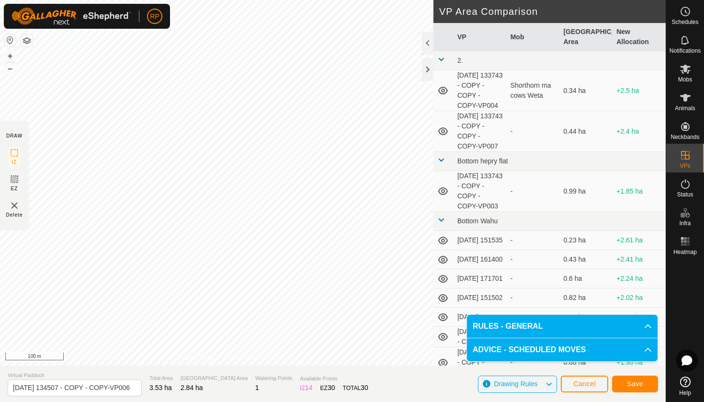
click at [639, 381] on span "Save" at bounding box center [635, 384] width 16 height 8
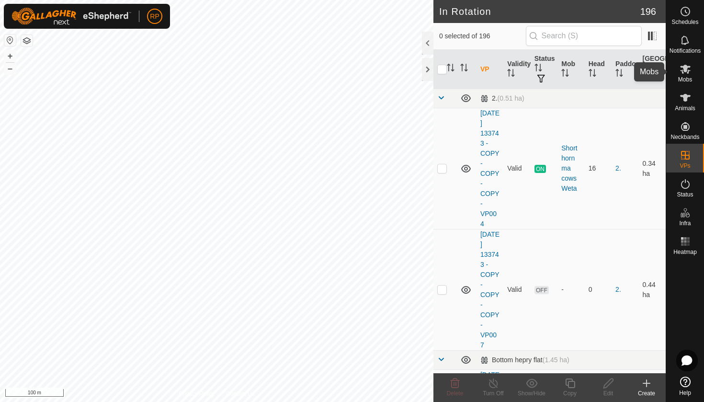
click at [685, 79] on span "Mobs" at bounding box center [685, 80] width 14 height 6
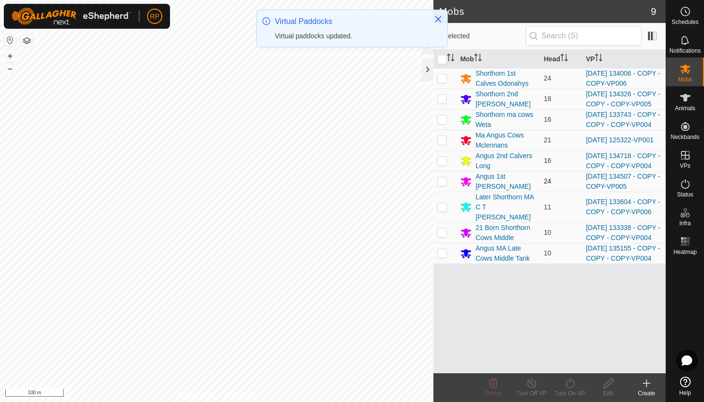
click at [440, 185] on p-checkbox at bounding box center [442, 181] width 10 height 8
checkbox input "true"
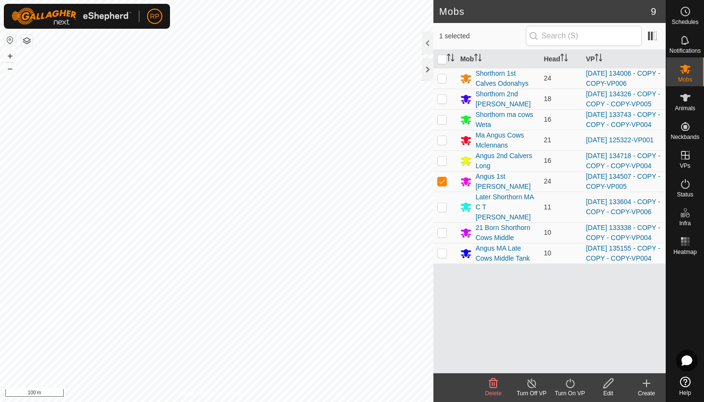
click at [566, 386] on icon at bounding box center [570, 382] width 12 height 11
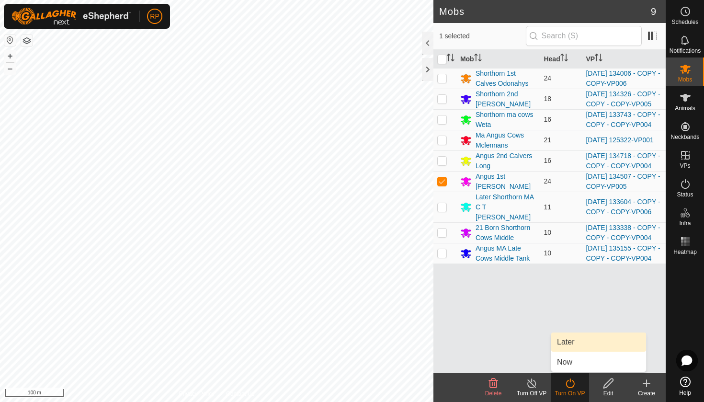
click at [564, 341] on link "Later" at bounding box center [598, 341] width 95 height 19
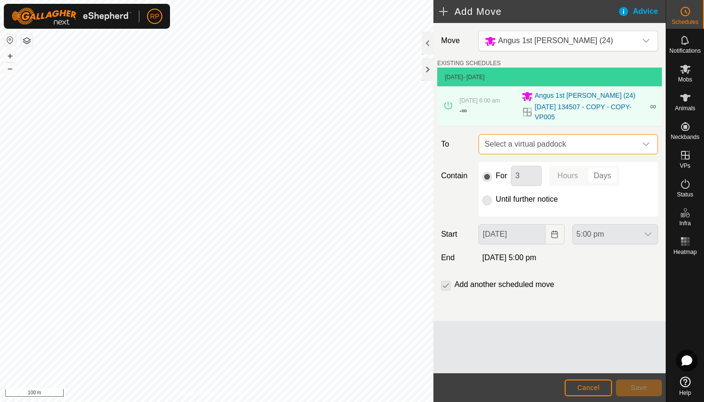
click at [518, 146] on span "Select a virtual paddock" at bounding box center [559, 144] width 156 height 19
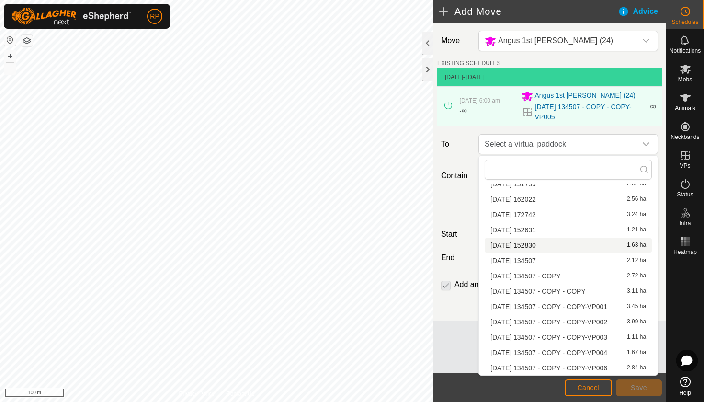
scroll to position [427, 0]
click at [553, 365] on li "[DATE] 134507 - COPY - COPY-VP006 2.84 ha" at bounding box center [567, 367] width 167 height 14
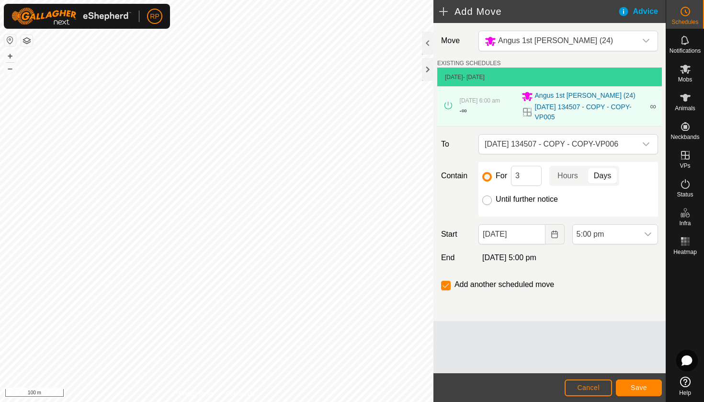
click at [486, 202] on input "Until further notice" at bounding box center [487, 200] width 10 height 10
radio input "true"
checkbox input "false"
click at [556, 234] on icon "Choose Date" at bounding box center [554, 234] width 8 height 8
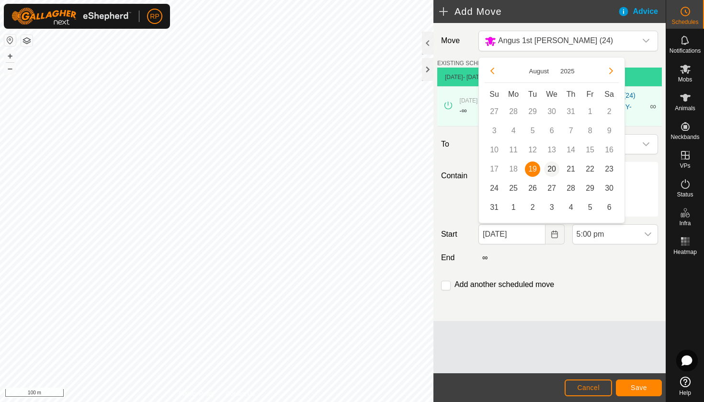
click at [550, 166] on span "20" at bounding box center [551, 168] width 15 height 15
type input "[DATE]"
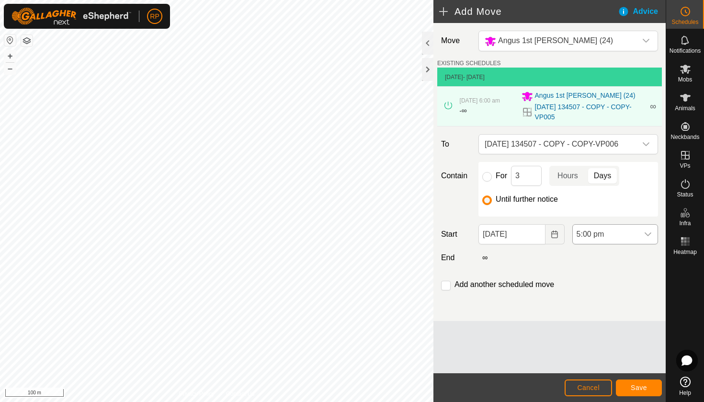
click at [617, 237] on span "5:00 pm" at bounding box center [606, 234] width 66 height 19
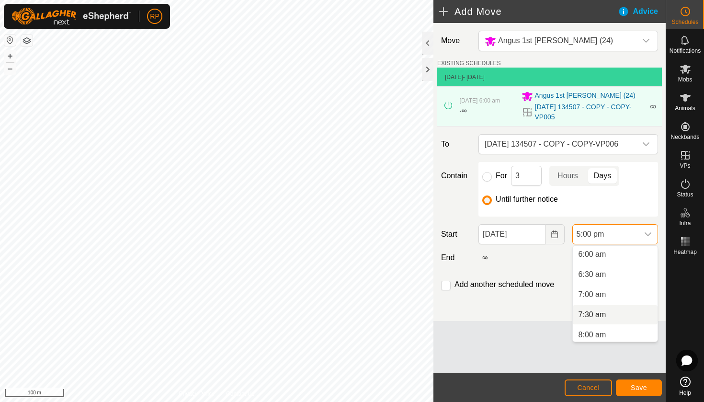
scroll to position [241, 0]
click at [604, 257] on li "6:00 am" at bounding box center [615, 255] width 85 height 19
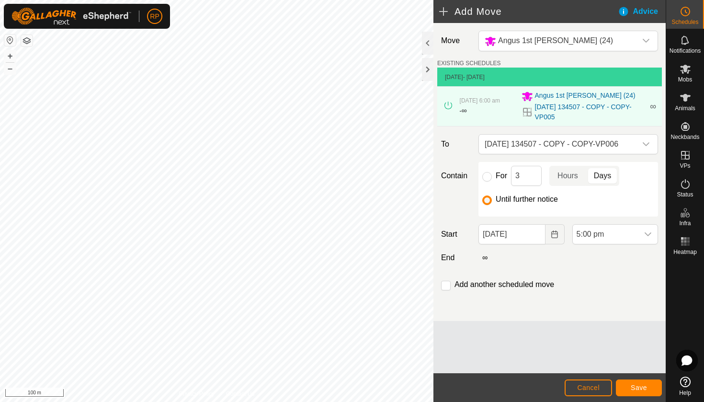
scroll to position [607, 0]
click at [641, 394] on button "Save" at bounding box center [639, 387] width 46 height 17
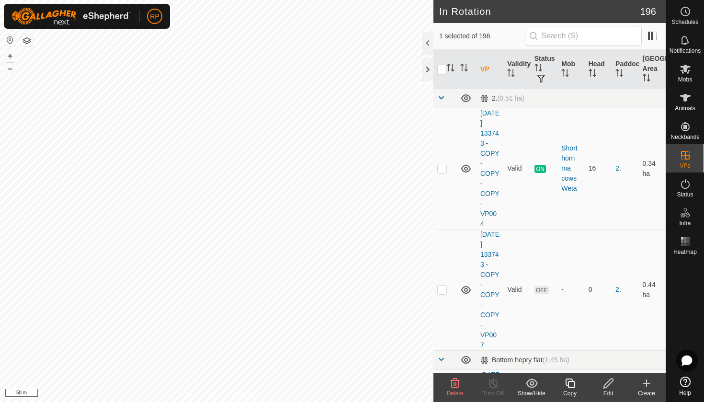
checkbox input "true"
checkbox input "false"
click at [574, 382] on icon at bounding box center [570, 383] width 10 height 10
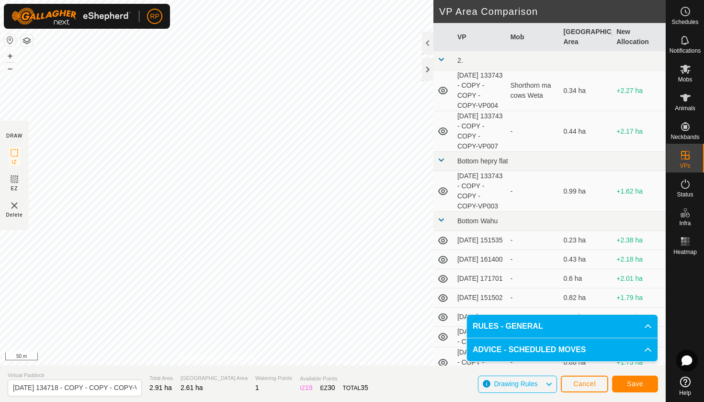
click at [642, 378] on button "Save" at bounding box center [635, 383] width 46 height 17
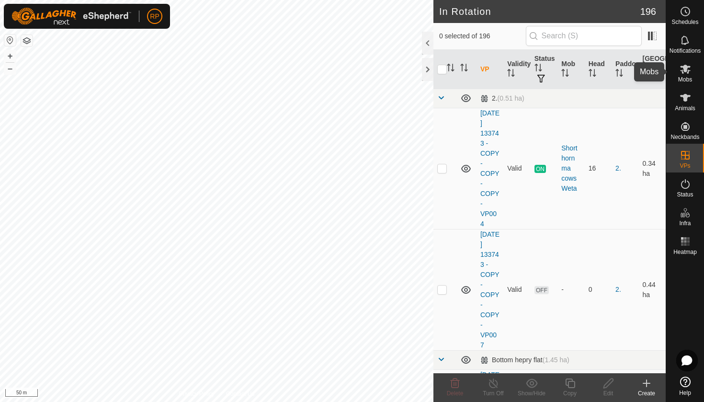
click at [689, 79] on span "Mobs" at bounding box center [685, 80] width 14 height 6
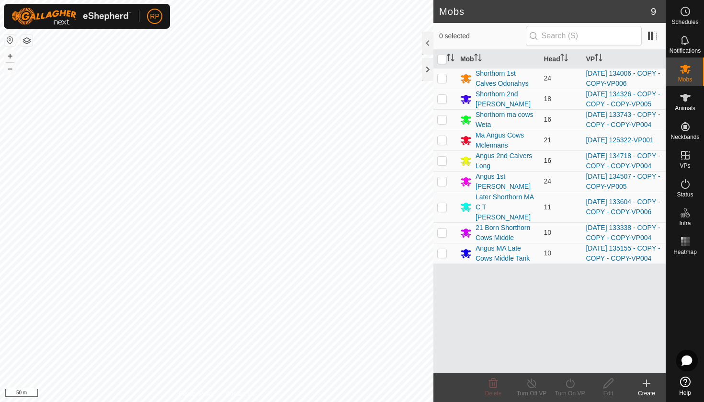
click at [441, 164] on p-checkbox at bounding box center [442, 161] width 10 height 8
checkbox input "true"
click at [566, 385] on icon at bounding box center [569, 383] width 9 height 10
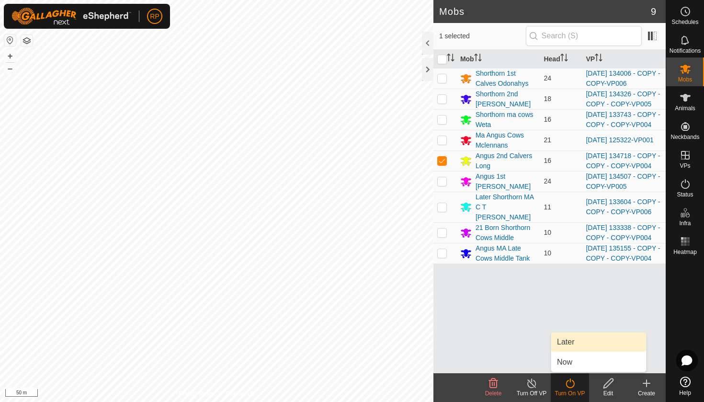
click at [563, 341] on link "Later" at bounding box center [598, 341] width 95 height 19
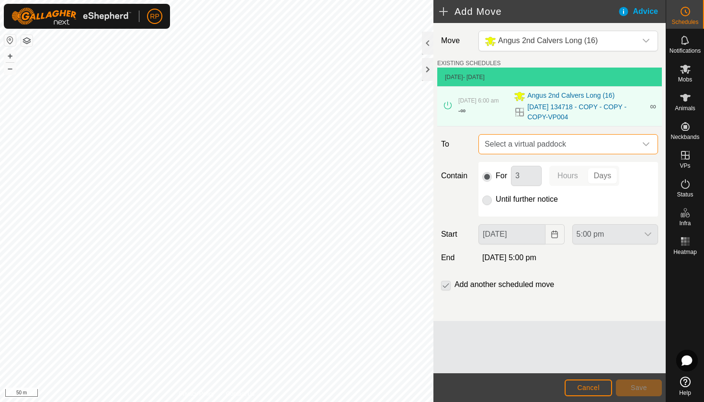
click at [523, 145] on span "Select a virtual paddock" at bounding box center [559, 144] width 156 height 19
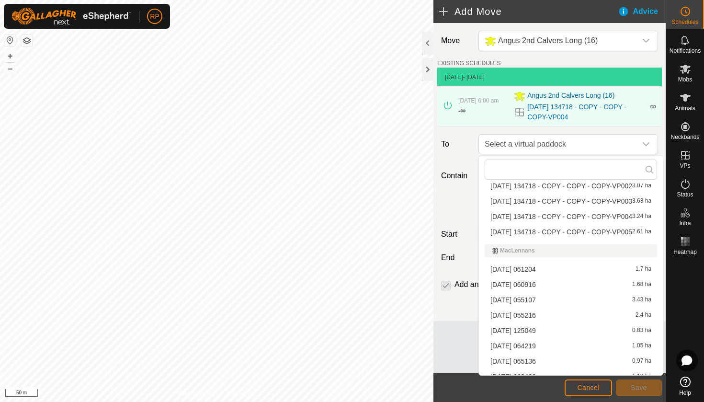
scroll to position [1540, 0]
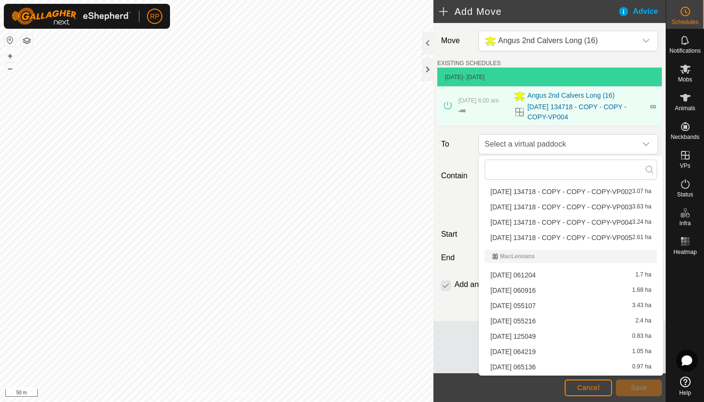
click at [532, 239] on li "[DATE] 134718 - COPY - COPY - COPY-VP005 2.61 ha" at bounding box center [570, 237] width 172 height 14
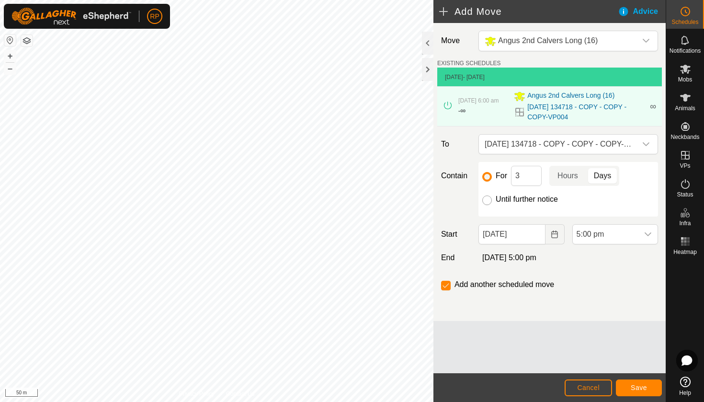
click at [485, 202] on input "Until further notice" at bounding box center [487, 200] width 10 height 10
radio input "true"
checkbox input "false"
click at [551, 234] on icon "Choose Date" at bounding box center [554, 234] width 8 height 8
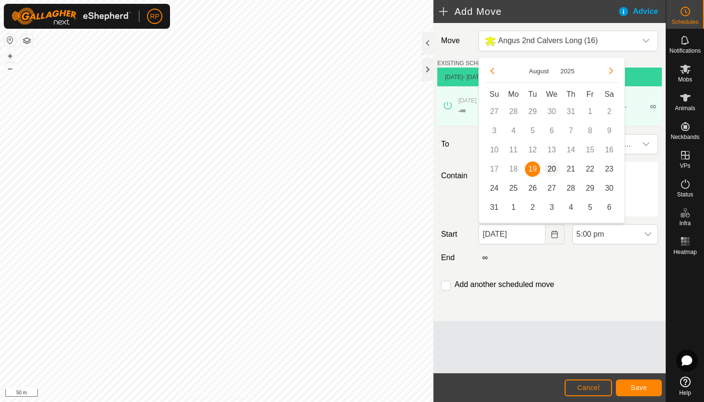
click at [552, 172] on span "20" at bounding box center [551, 168] width 15 height 15
type input "[DATE]"
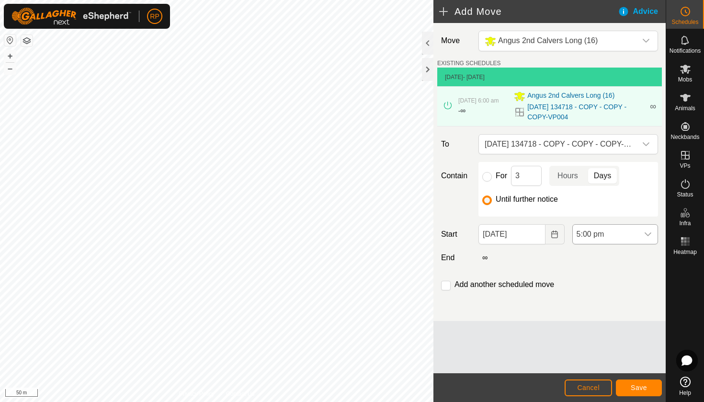
click at [640, 235] on div "dropdown trigger" at bounding box center [647, 234] width 19 height 19
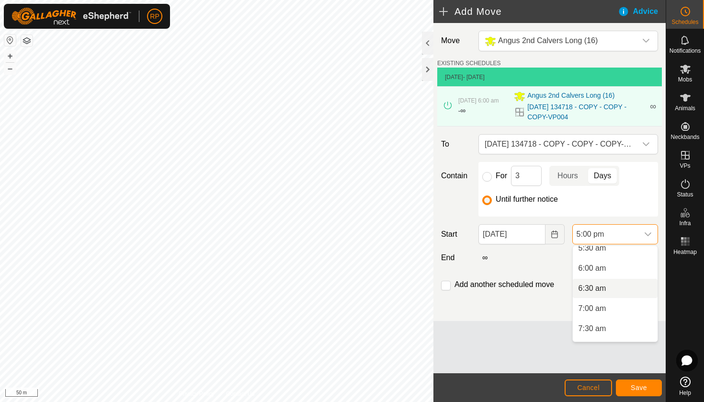
scroll to position [225, 0]
click at [607, 272] on li "6:00 am" at bounding box center [615, 270] width 85 height 19
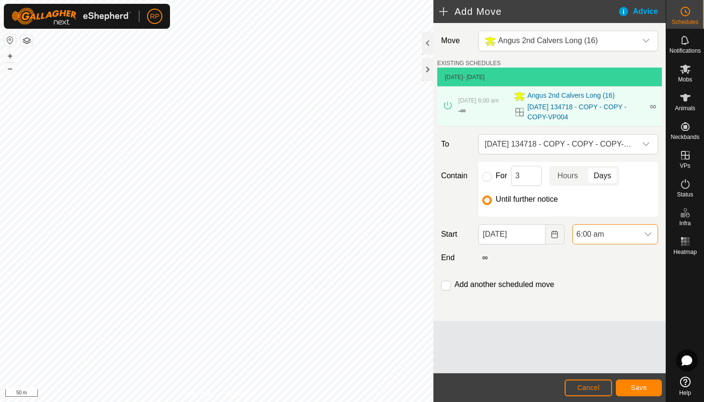
scroll to position [607, 0]
click at [646, 389] on span "Save" at bounding box center [638, 387] width 16 height 8
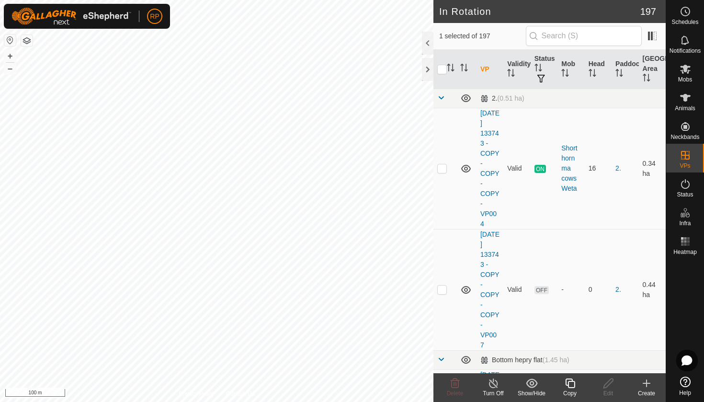
click at [568, 383] on icon at bounding box center [570, 383] width 10 height 10
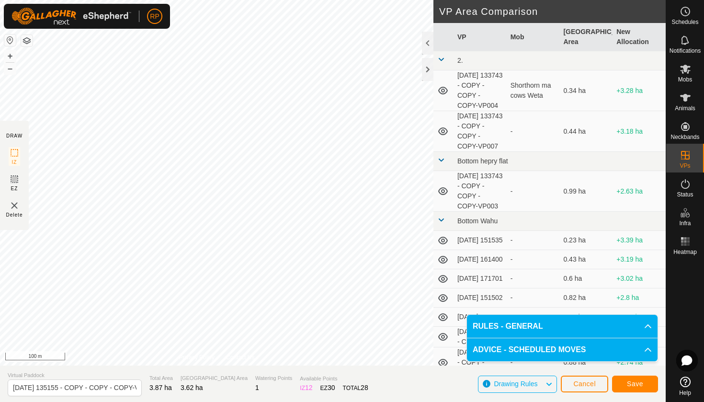
click at [620, 386] on button "Save" at bounding box center [635, 383] width 46 height 17
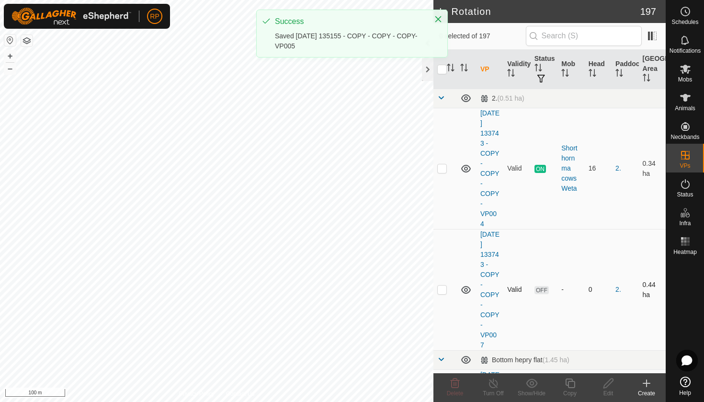
drag, startPoint x: 620, startPoint y: 386, endPoint x: 638, endPoint y: 308, distance: 79.5
click at [638, 308] on article "In Rotation 197 0 selected of 197 VP Validity Status Mob Head Paddock Grazing A…" at bounding box center [549, 201] width 232 height 402
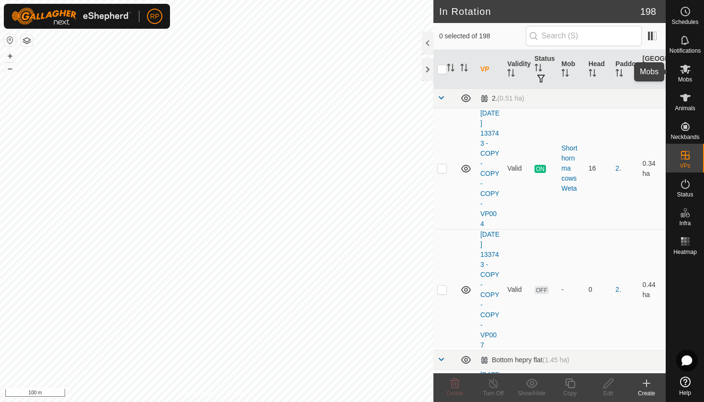
click at [683, 80] on span "Mobs" at bounding box center [685, 80] width 14 height 6
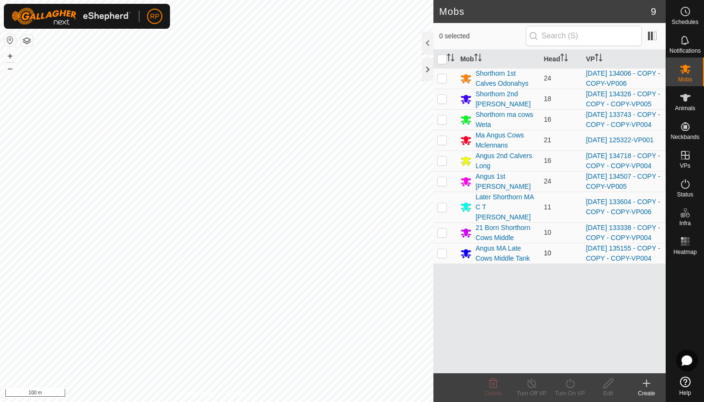
click at [439, 257] on p-checkbox at bounding box center [442, 253] width 10 height 8
checkbox input "true"
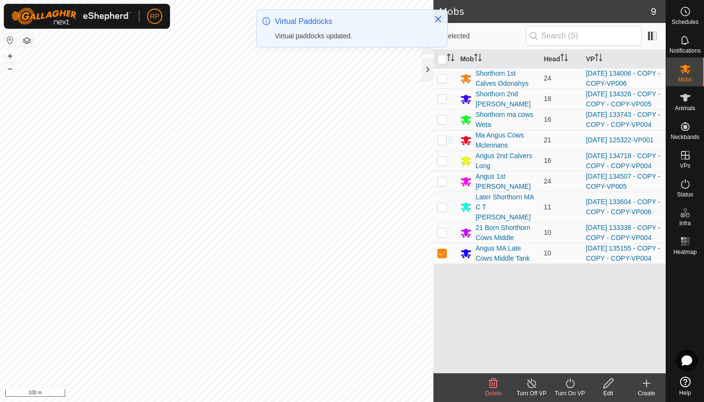
click at [570, 384] on icon at bounding box center [570, 382] width 12 height 11
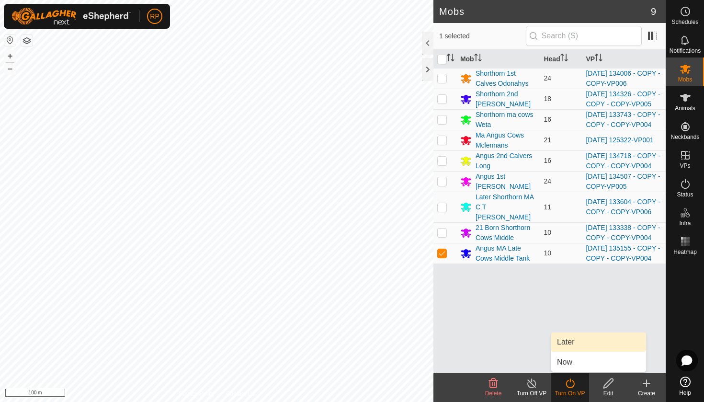
click at [571, 342] on link "Later" at bounding box center [598, 341] width 95 height 19
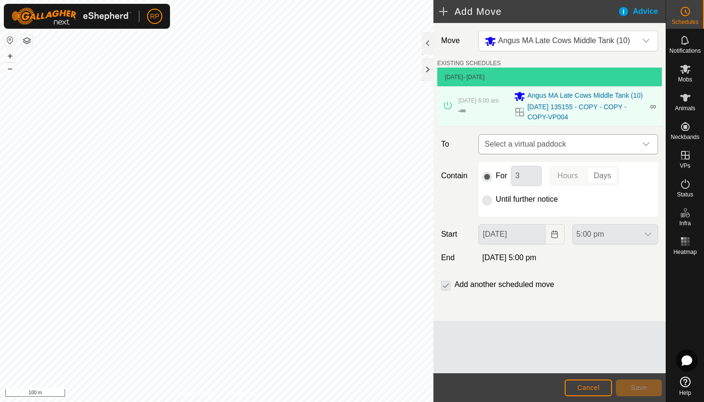
click at [550, 142] on span "Select a virtual paddock" at bounding box center [559, 144] width 156 height 19
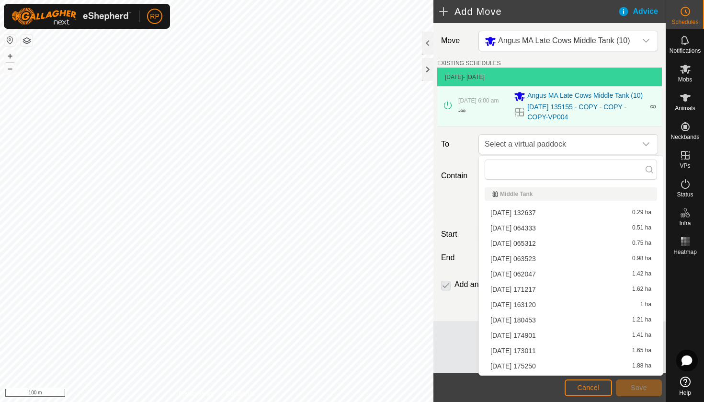
scroll to position [258, 0]
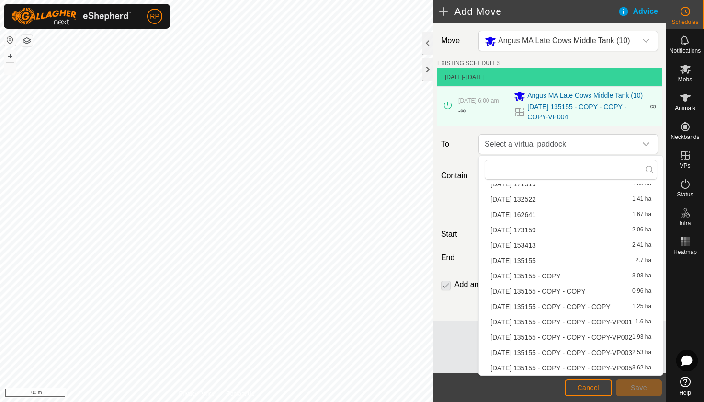
click at [562, 369] on li "[DATE] 135155 - COPY - COPY - COPY-VP005 3.62 ha" at bounding box center [570, 367] width 172 height 14
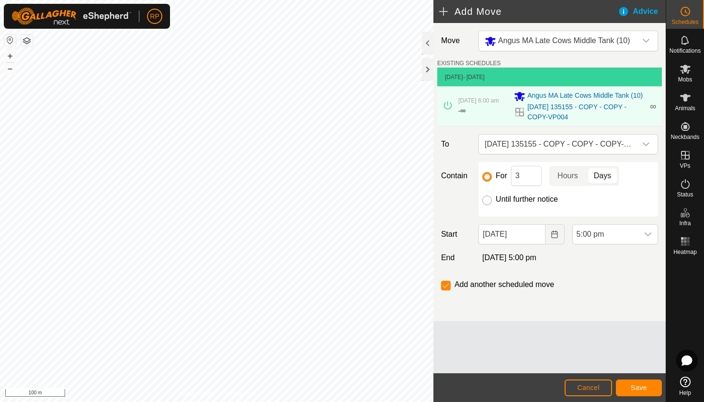
click at [485, 200] on input "Until further notice" at bounding box center [487, 200] width 10 height 10
radio input "true"
checkbox input "false"
click at [554, 234] on icon "Choose Date" at bounding box center [554, 234] width 8 height 8
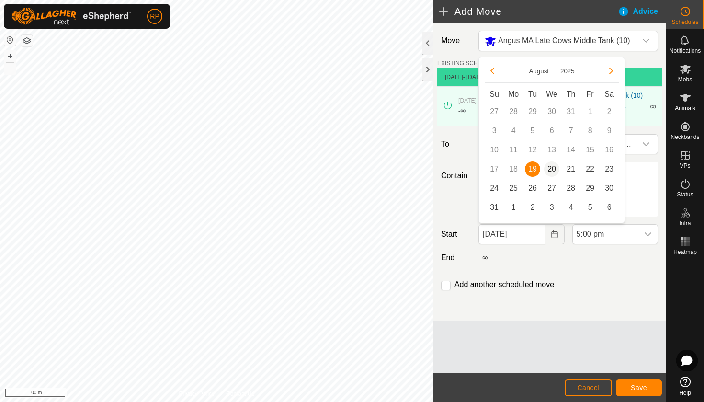
click at [551, 172] on span "20" at bounding box center [551, 168] width 15 height 15
type input "[DATE]"
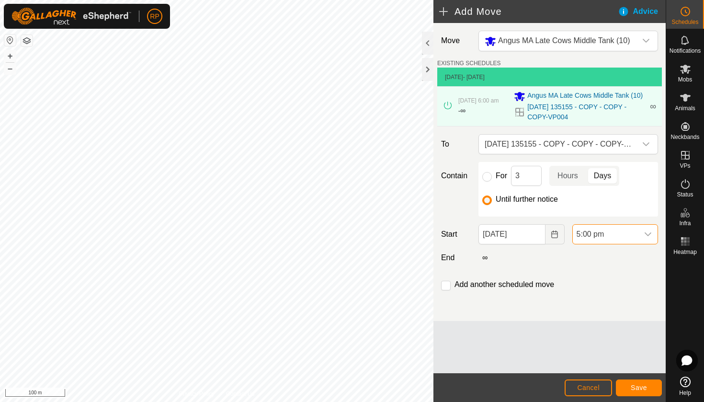
click at [615, 240] on span "5:00 pm" at bounding box center [606, 234] width 66 height 19
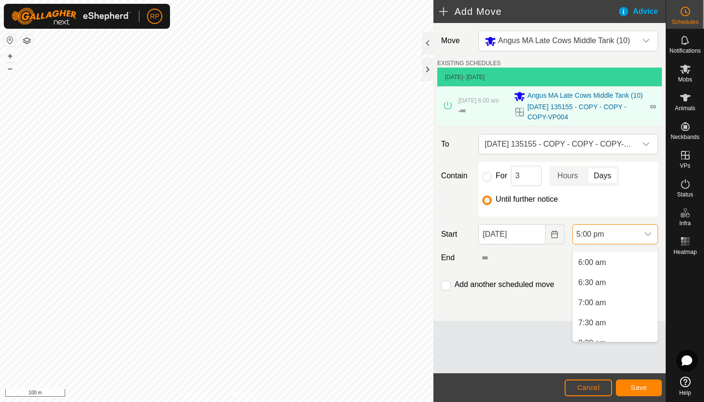
scroll to position [221, 0]
click at [604, 275] on span "6:00 am" at bounding box center [592, 275] width 28 height 11
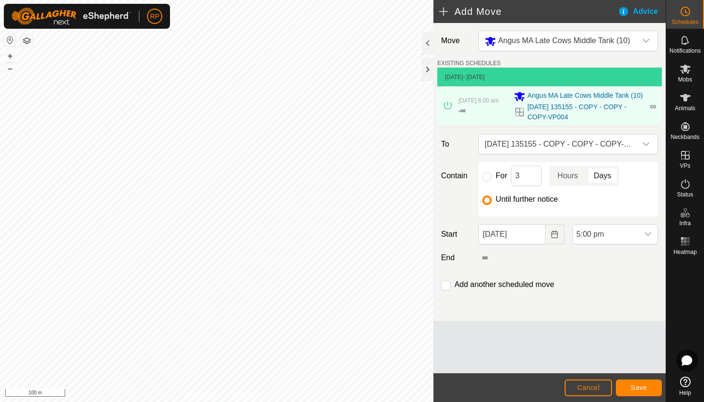
scroll to position [607, 0]
click at [642, 391] on span "Save" at bounding box center [638, 387] width 16 height 8
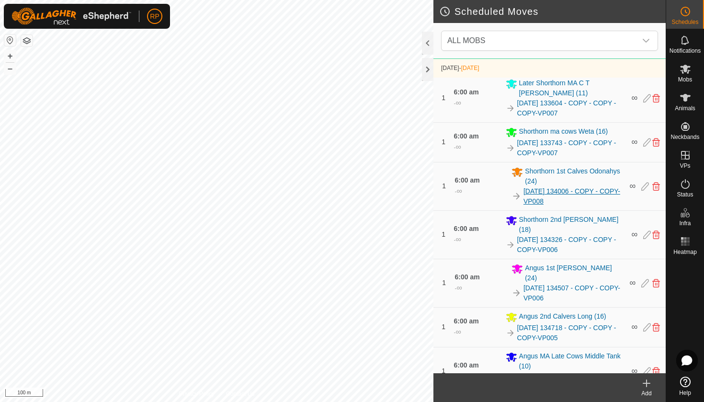
scroll to position [361, 0]
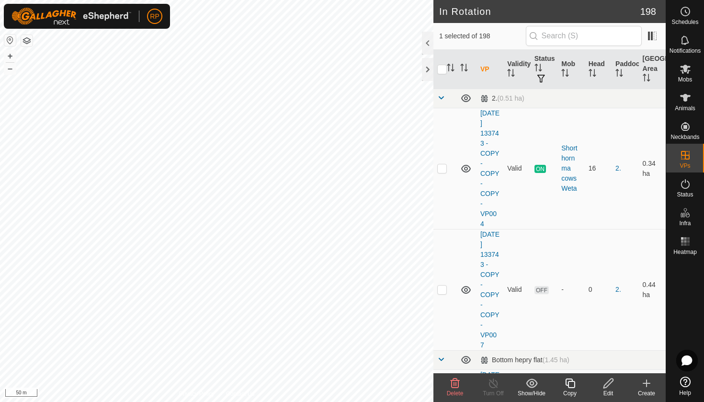
click at [451, 392] on span "Delete" at bounding box center [455, 393] width 17 height 7
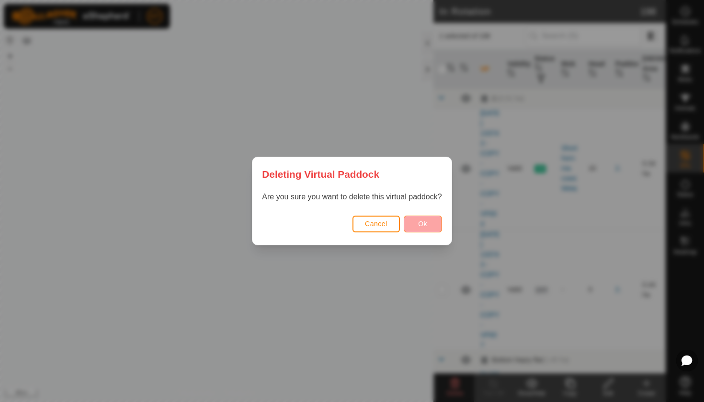
click at [419, 224] on span "Ok" at bounding box center [422, 224] width 9 height 8
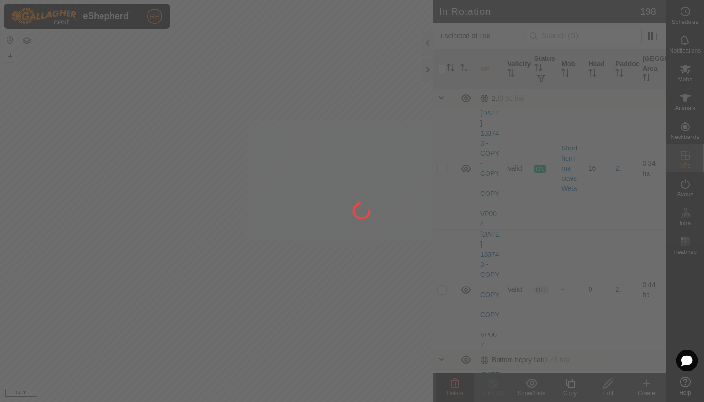
checkbox input "false"
